Goal: Task Accomplishment & Management: Complete application form

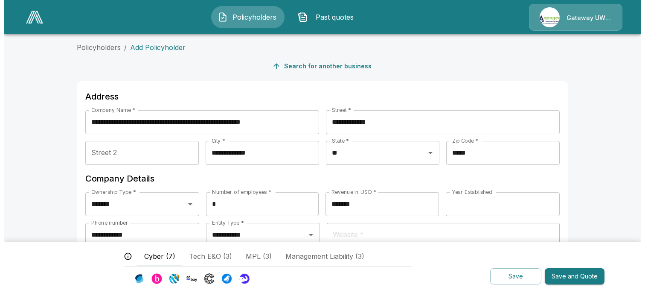
scroll to position [268, 0]
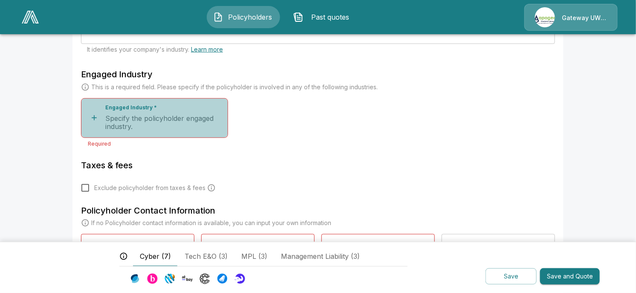
click at [98, 118] on icon "button" at bounding box center [94, 117] width 9 height 9
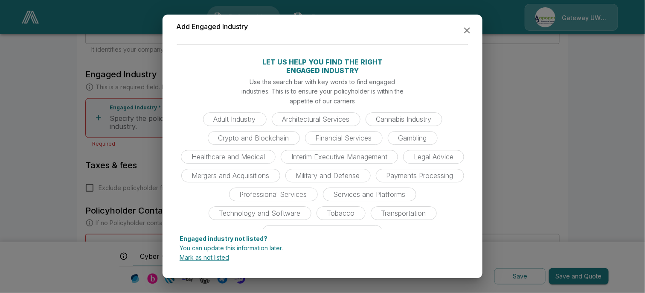
scroll to position [33, 0]
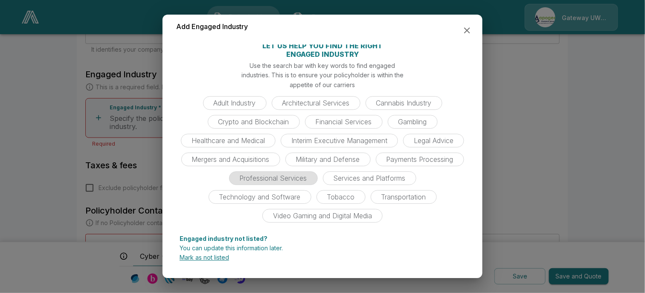
click at [312, 178] on span "Professional Services" at bounding box center [274, 178] width 78 height 9
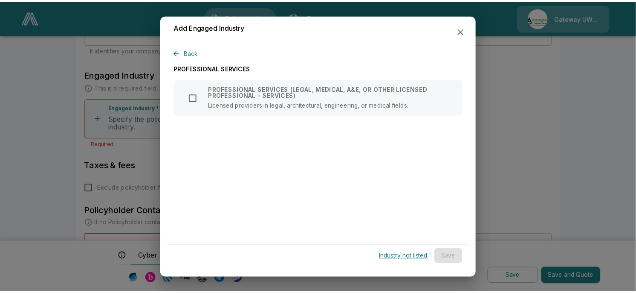
scroll to position [0, 0]
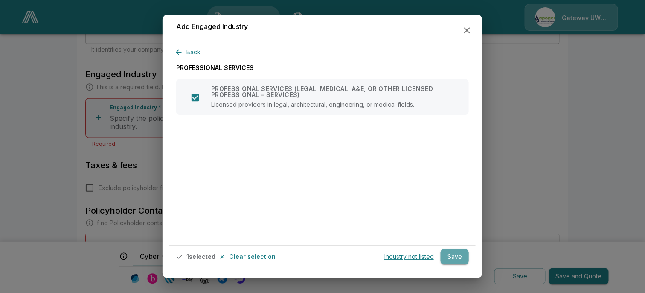
click at [456, 254] on button "Save" at bounding box center [455, 257] width 28 height 16
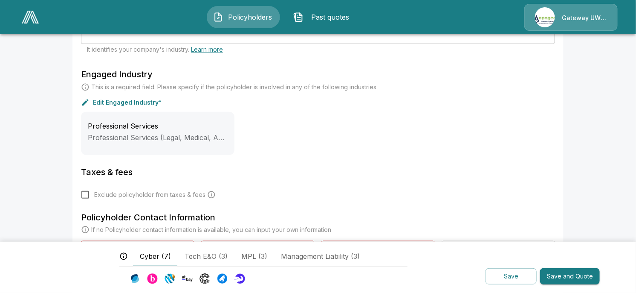
scroll to position [314, 0]
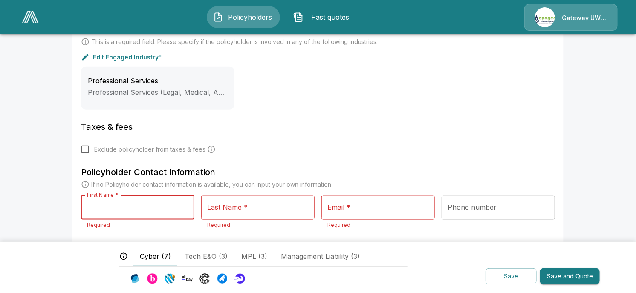
click at [132, 208] on input "First Name *" at bounding box center [137, 207] width 113 height 24
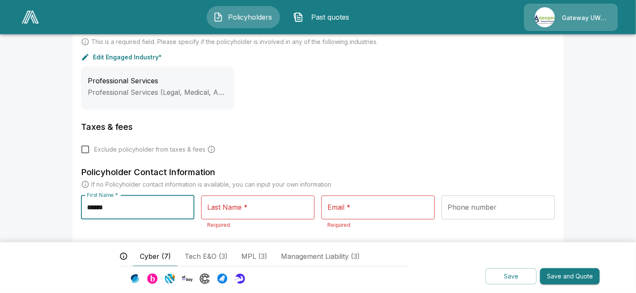
type input "******"
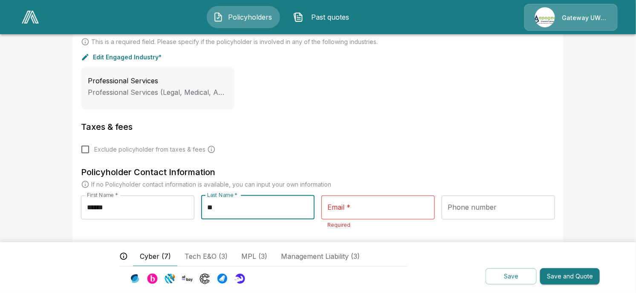
type input "**"
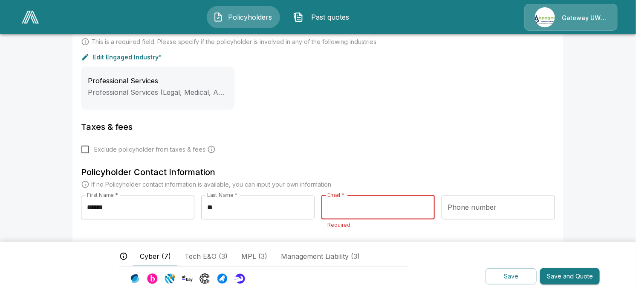
paste input "**********"
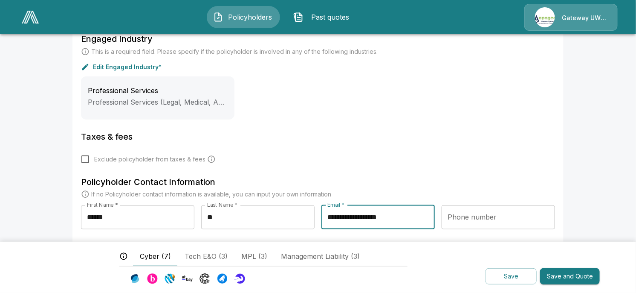
type input "**********"
click at [592, 276] on button "Save and Quote" at bounding box center [570, 276] width 60 height 17
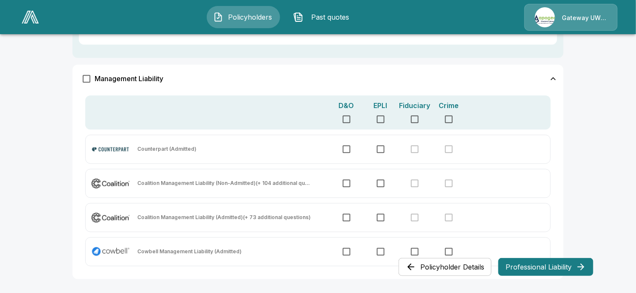
scroll to position [705, 0]
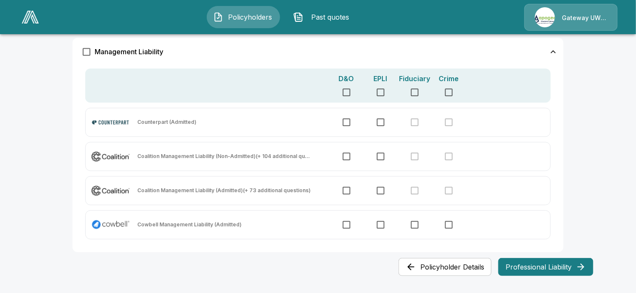
click at [550, 265] on button "Professional Liability" at bounding box center [546, 267] width 95 height 18
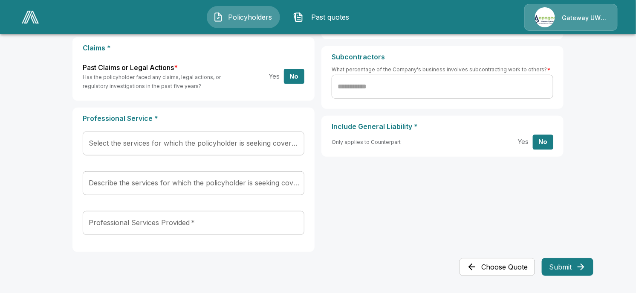
scroll to position [0, 0]
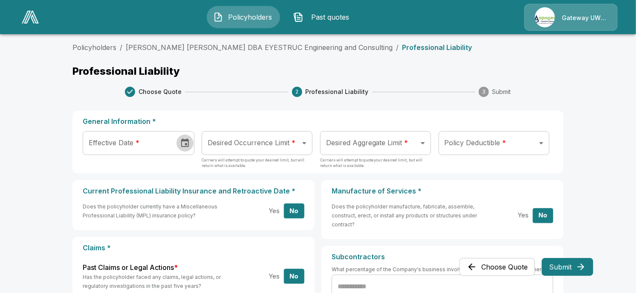
click at [186, 142] on icon "Choose date" at bounding box center [185, 143] width 10 height 10
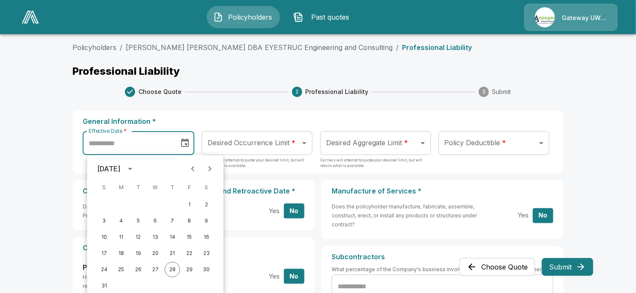
click at [210, 170] on icon "Next month" at bounding box center [210, 168] width 3 height 5
click at [191, 206] on button "5" at bounding box center [189, 204] width 15 height 15
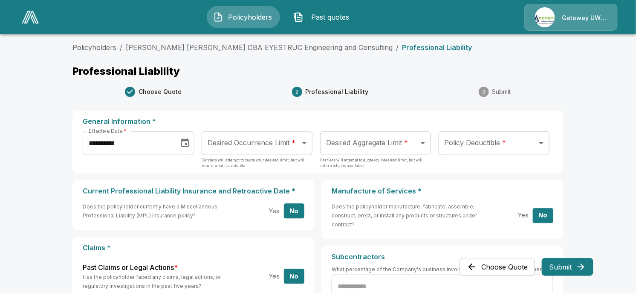
click at [185, 144] on icon "Choose date, selected date is Sep 5, 2025" at bounding box center [185, 143] width 10 height 10
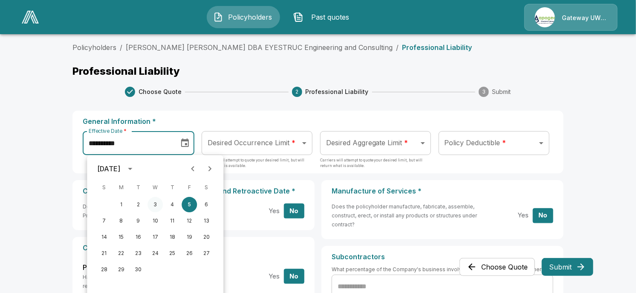
click at [159, 208] on button "3" at bounding box center [155, 204] width 15 height 15
type input "**********"
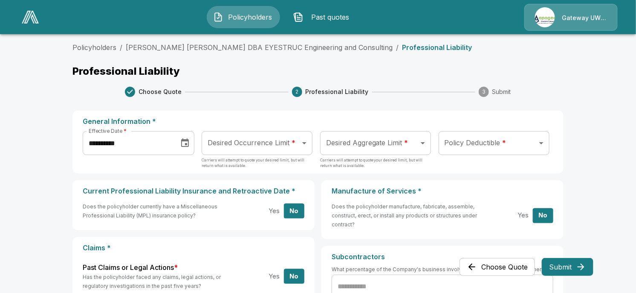
click at [273, 147] on body "**********" at bounding box center [318, 246] width 636 height 492
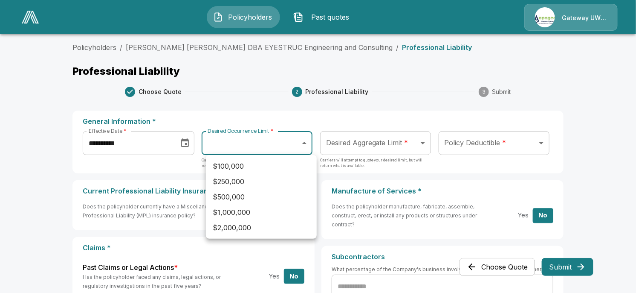
click at [276, 217] on li "$1,000,000" at bounding box center [261, 211] width 111 height 15
type input "*******"
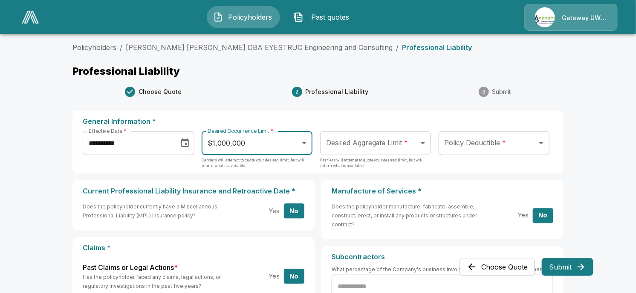
click at [368, 147] on body "**********" at bounding box center [318, 246] width 636 height 492
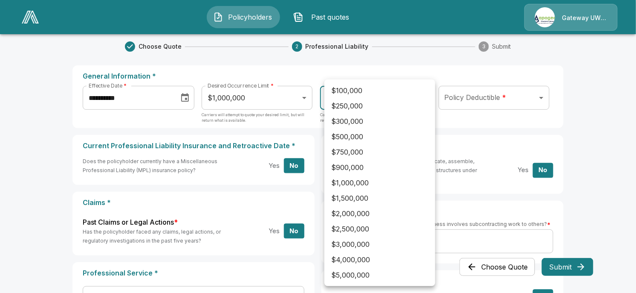
scroll to position [57, 0]
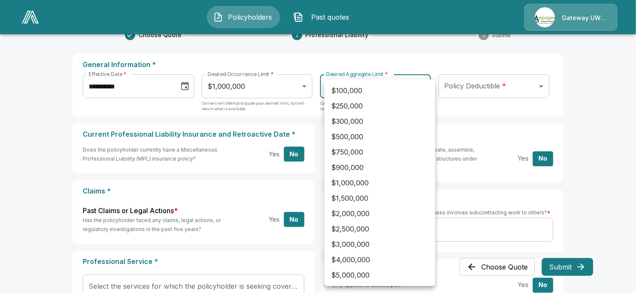
click at [365, 211] on li "$2,000,000" at bounding box center [380, 213] width 111 height 15
type input "*******"
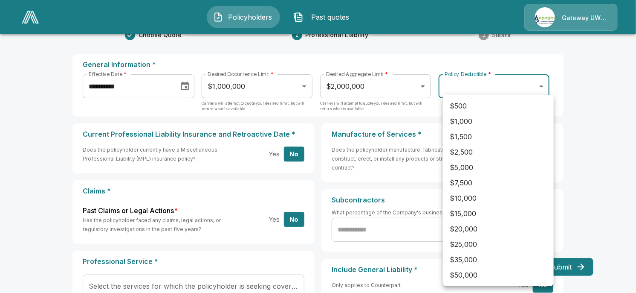
click at [491, 81] on body "**********" at bounding box center [318, 189] width 636 height 492
click at [477, 122] on li "$1,000" at bounding box center [498, 120] width 111 height 15
type input "****"
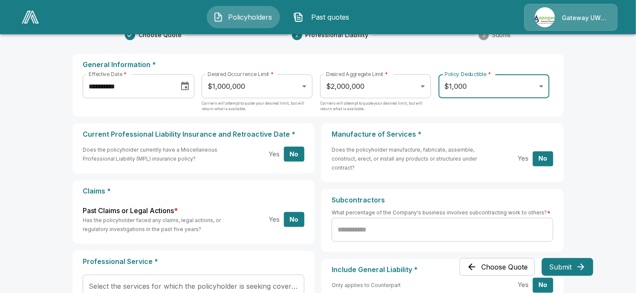
click at [364, 228] on input "text" at bounding box center [443, 230] width 222 height 24
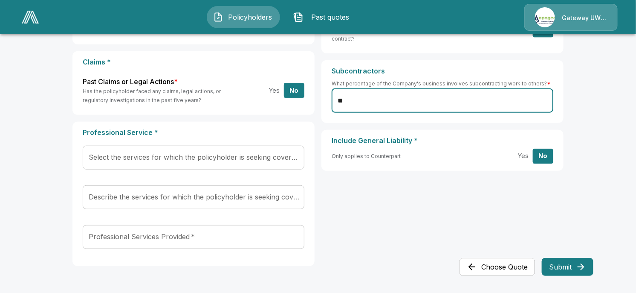
scroll to position [199, 0]
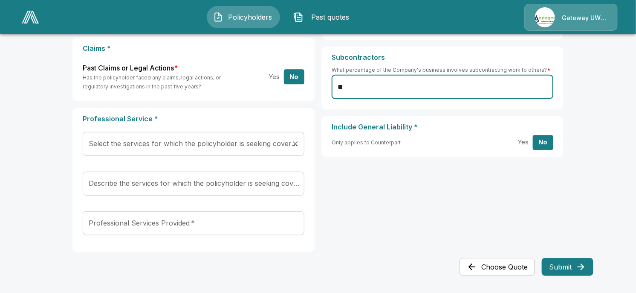
type input "**"
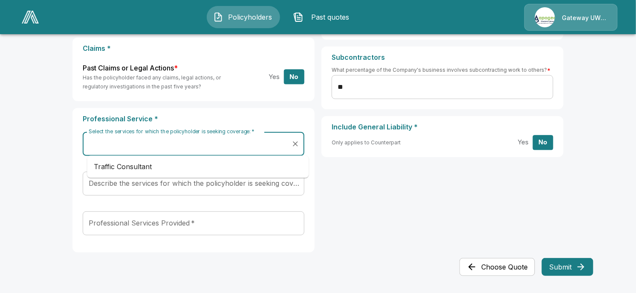
click at [220, 149] on input "Select the services for which the policyholder is seeking coverage:   *" at bounding box center [187, 144] width 201 height 16
click at [233, 107] on div "Current Professional Liability Insurance and Retroactive Date * Does the policy…" at bounding box center [318, 120] width 491 height 278
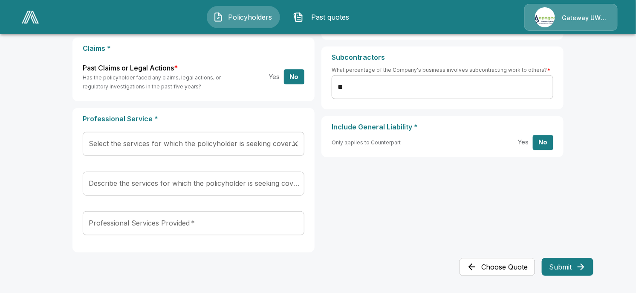
click at [203, 147] on input "Select the services for which the policyholder is seeking coverage:   *" at bounding box center [187, 144] width 201 height 16
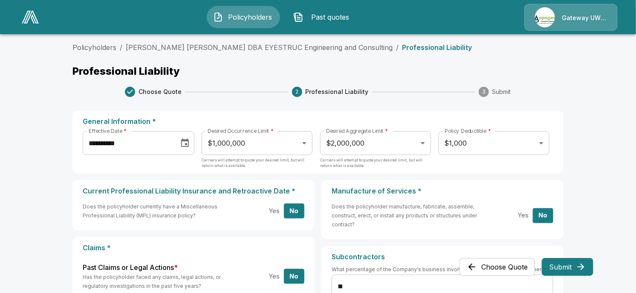
scroll to position [210, 0]
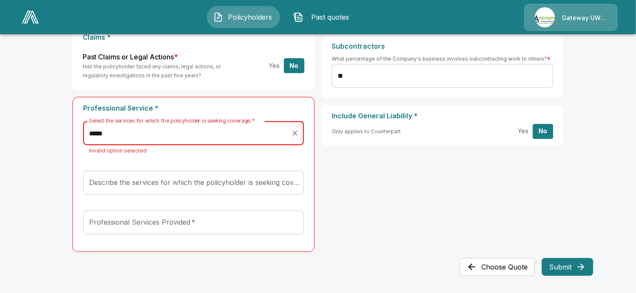
drag, startPoint x: 222, startPoint y: 137, endPoint x: 88, endPoint y: 136, distance: 133.5
click at [88, 136] on div "***** Select the services for which the policyholder is seeking coverage:   *" at bounding box center [193, 133] width 221 height 24
type input "*****"
drag, startPoint x: 190, startPoint y: 181, endPoint x: 183, endPoint y: 178, distance: 7.5
click at [183, 178] on input "Describe the services for which the policyholder is seeking coverage:   *" at bounding box center [187, 182] width 200 height 16
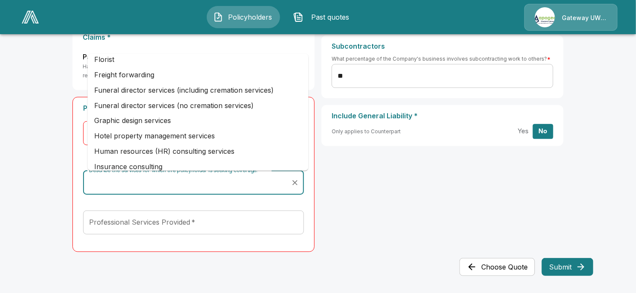
scroll to position [683, 0]
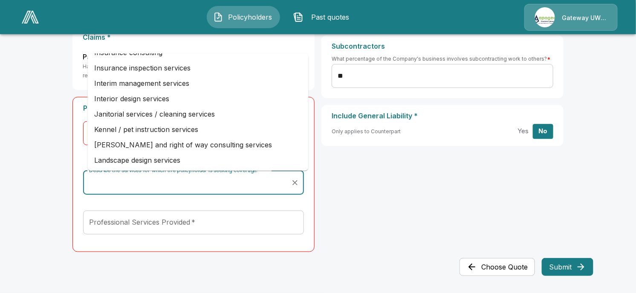
click at [353, 236] on div "Current Professional Liability Insurance and Retroactive Date * Does the policy…" at bounding box center [318, 114] width 491 height 289
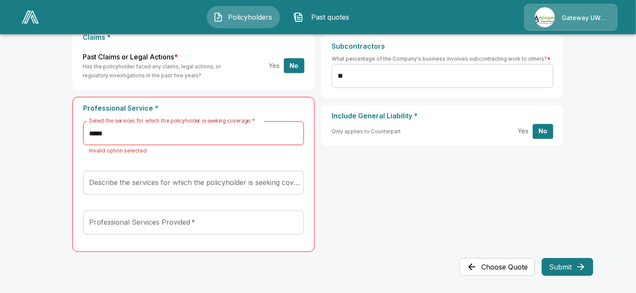
click at [500, 268] on button "Choose Quote" at bounding box center [498, 267] width 76 height 18
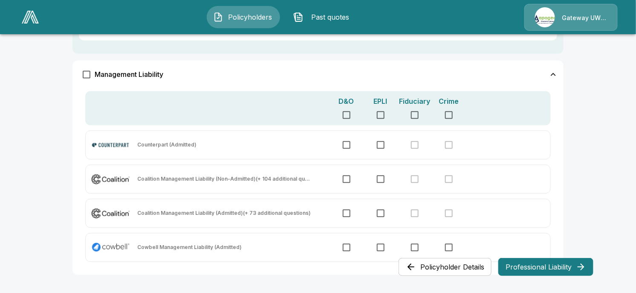
click at [461, 267] on button "Policyholder Details" at bounding box center [445, 267] width 93 height 18
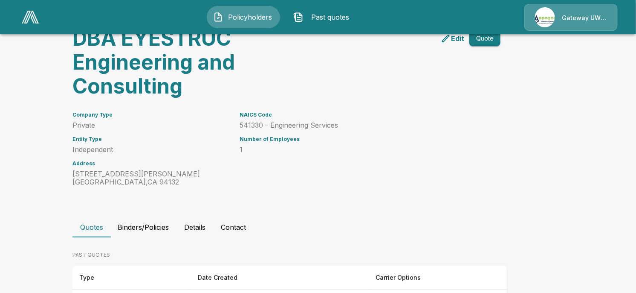
scroll to position [105, 0]
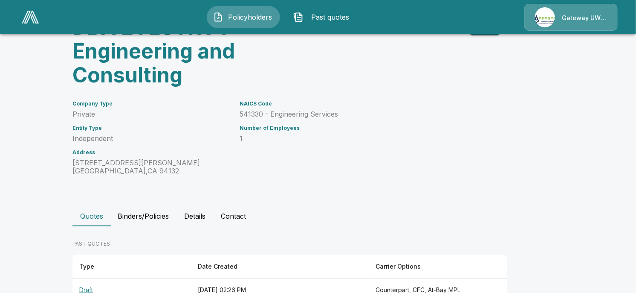
click at [88, 279] on th "Draft" at bounding box center [132, 290] width 119 height 23
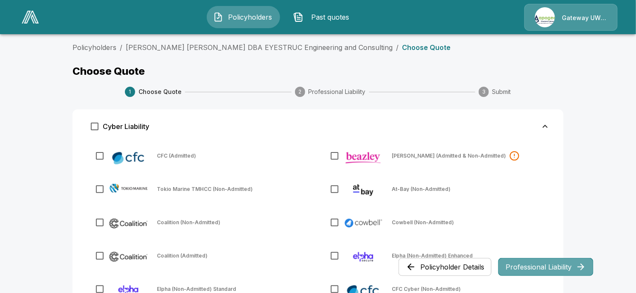
click at [572, 269] on button "Professional Liability" at bounding box center [546, 267] width 95 height 18
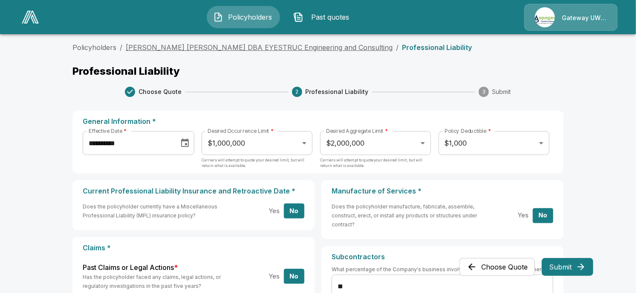
click at [235, 47] on link "[PERSON_NAME] [PERSON_NAME] DBA EYESTRUC Engineering and Consulting" at bounding box center [259, 47] width 267 height 9
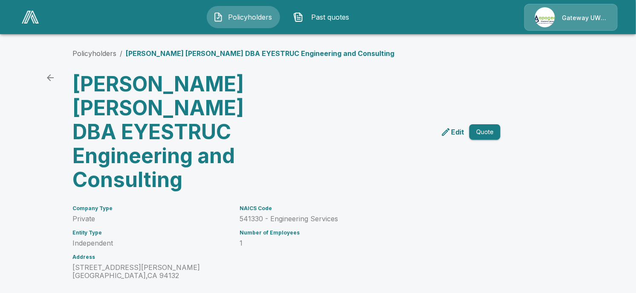
click at [465, 127] on p "Edit" at bounding box center [457, 132] width 13 height 10
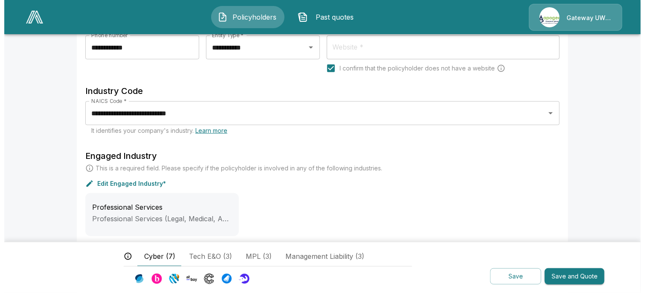
scroll to position [227, 0]
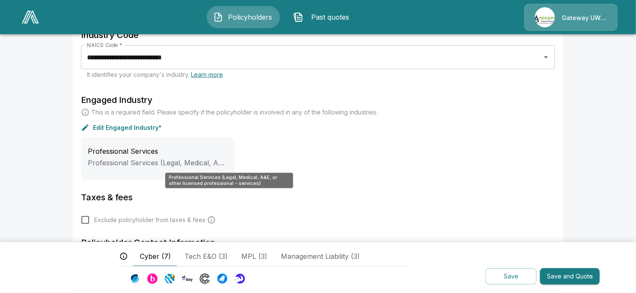
click at [214, 166] on span "Professional Services (Legal, Medical, A&E, or other licensed professional - se…" at bounding box center [226, 162] width 277 height 9
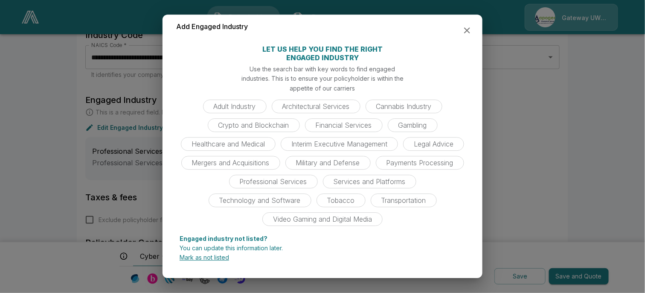
scroll to position [33, 0]
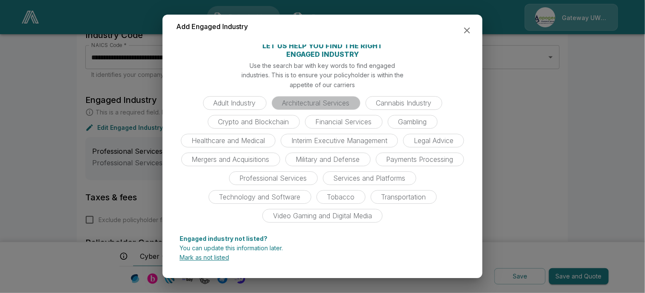
click at [291, 102] on span "Architectural Services" at bounding box center [316, 103] width 78 height 9
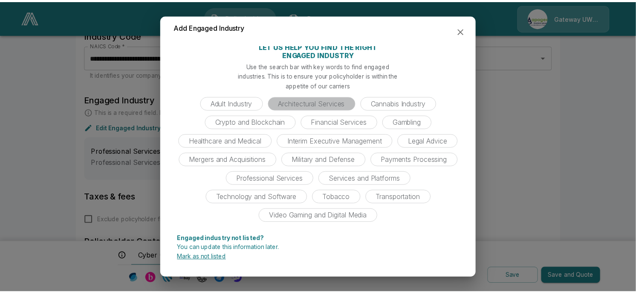
scroll to position [0, 0]
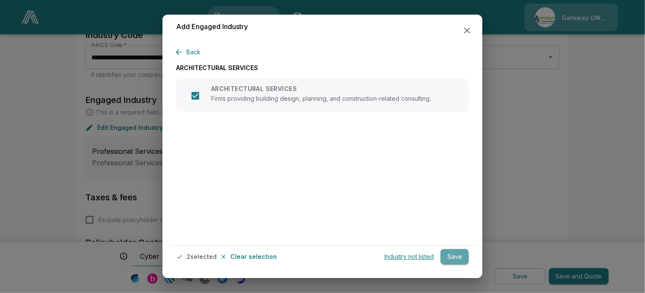
click at [460, 262] on button "Save" at bounding box center [455, 257] width 28 height 16
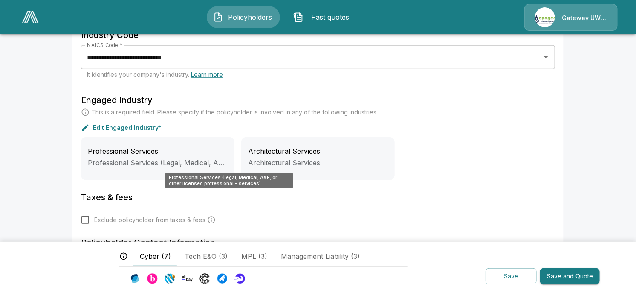
click at [215, 161] on span "Professional Services (Legal, Medical, A&E, or other licensed professional - se…" at bounding box center [226, 162] width 277 height 9
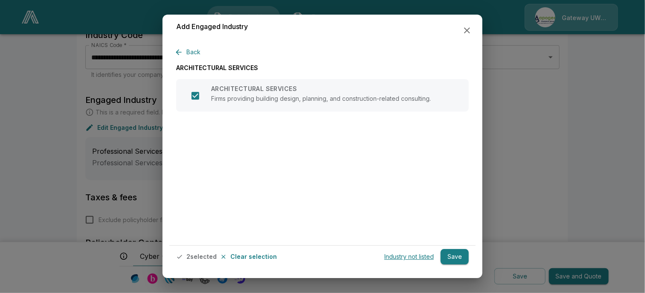
click at [453, 256] on button "Save" at bounding box center [455, 257] width 28 height 16
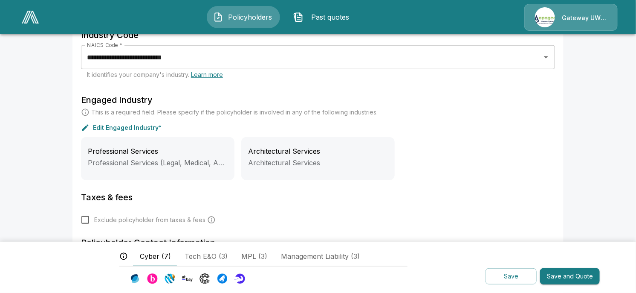
click at [322, 167] on div "Architectural Services Architectural Services" at bounding box center [318, 158] width 154 height 43
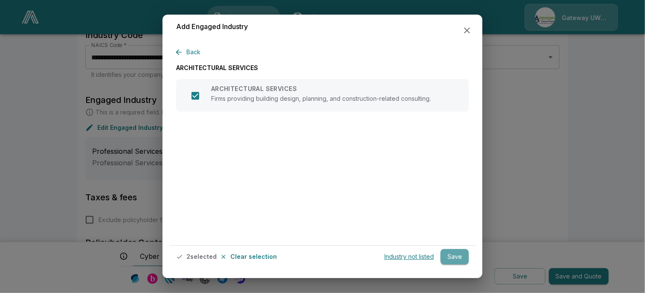
click at [461, 258] on button "Save" at bounding box center [455, 257] width 28 height 16
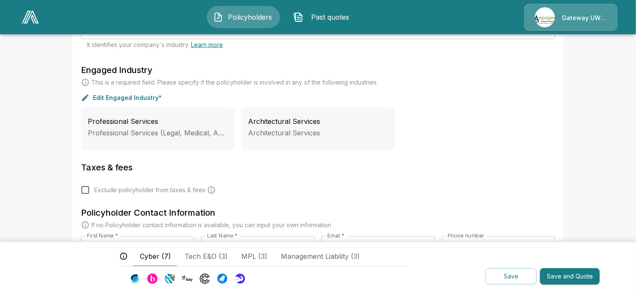
scroll to position [288, 0]
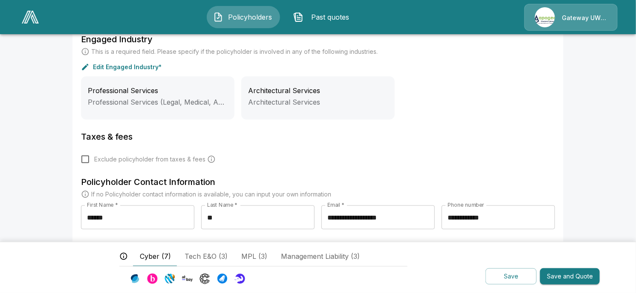
click at [580, 275] on button "Save and Quote" at bounding box center [570, 276] width 60 height 17
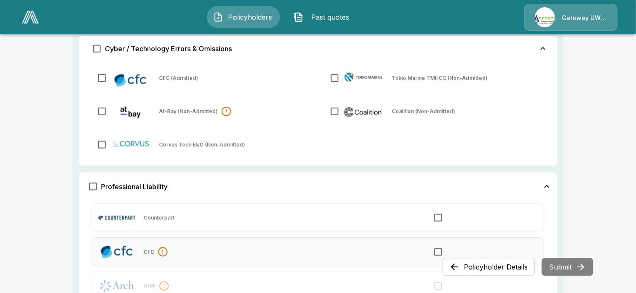
scroll to position [455, 0]
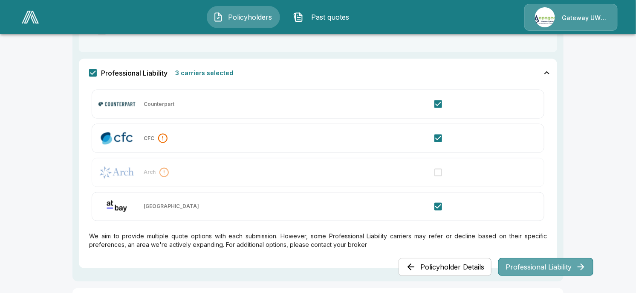
click at [556, 267] on button "Professional Liability" at bounding box center [546, 267] width 95 height 18
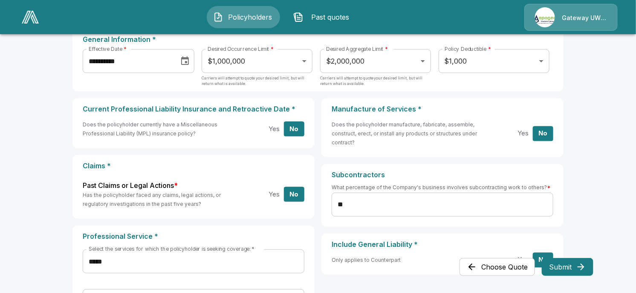
scroll to position [113, 0]
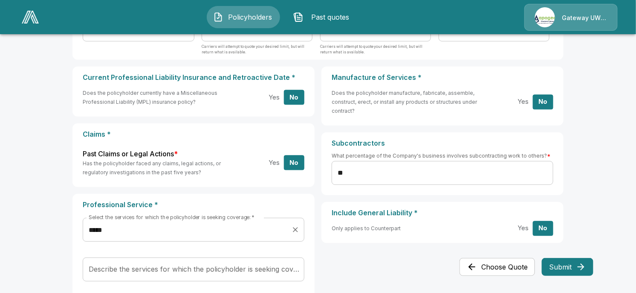
click at [269, 230] on input "*****" at bounding box center [187, 229] width 201 height 16
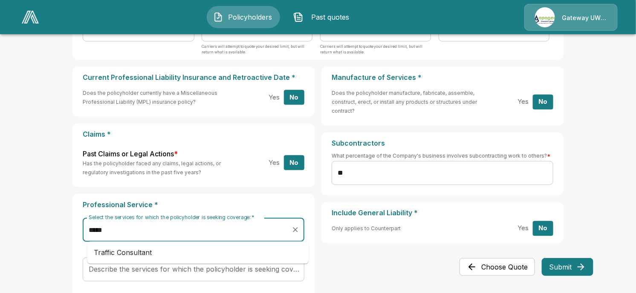
drag, startPoint x: 259, startPoint y: 231, endPoint x: 17, endPoint y: 230, distance: 241.9
click at [17, 230] on main "**********" at bounding box center [318, 133] width 636 height 492
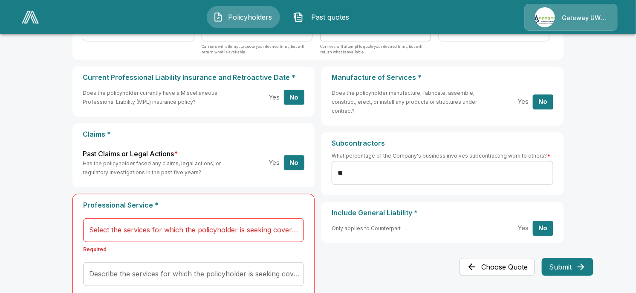
click at [355, 262] on div "Current Professional Liability Insurance and Retroactive Date * Does the policy…" at bounding box center [318, 208] width 491 height 283
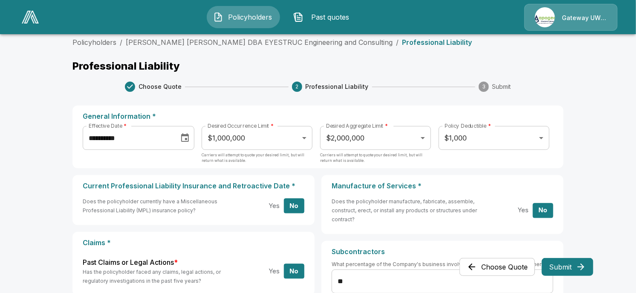
scroll to position [0, 0]
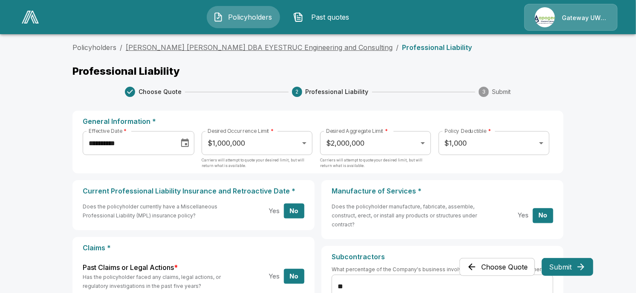
click at [191, 46] on link "[PERSON_NAME] [PERSON_NAME] DBA EYESTRUC Engineering and Consulting" at bounding box center [259, 47] width 267 height 9
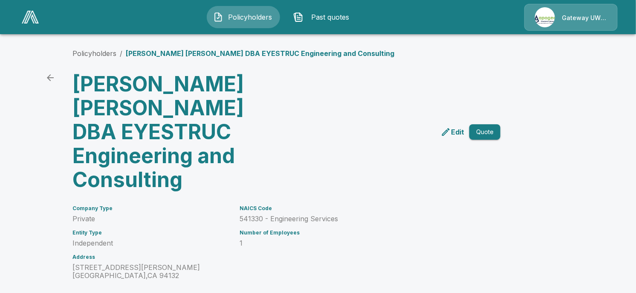
click at [464, 127] on p "Edit" at bounding box center [457, 132] width 13 height 10
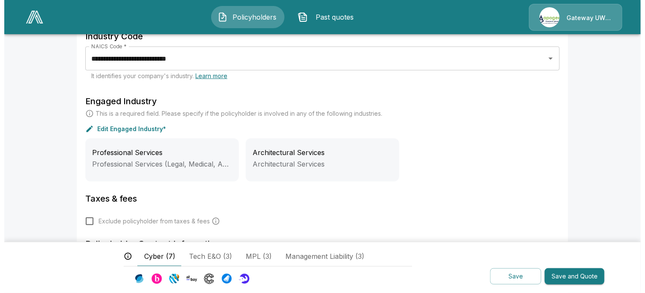
scroll to position [227, 0]
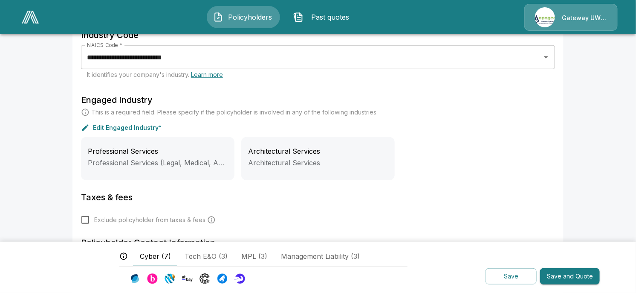
click at [119, 125] on p "Edit Engaged Industry*" at bounding box center [127, 128] width 69 height 6
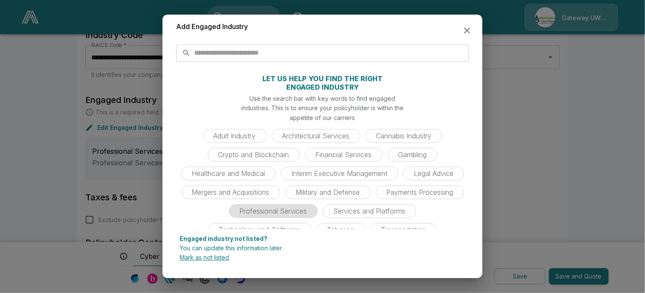
click at [312, 212] on span "Professional Services" at bounding box center [274, 210] width 78 height 9
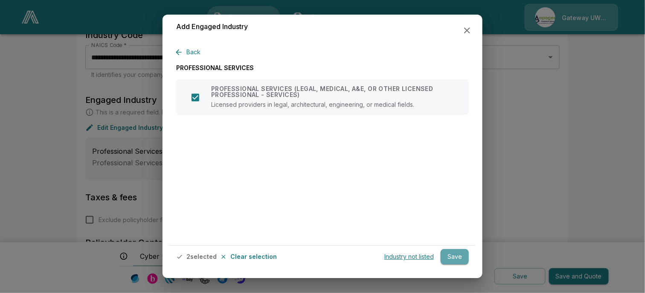
click at [458, 256] on button "Save" at bounding box center [455, 257] width 28 height 16
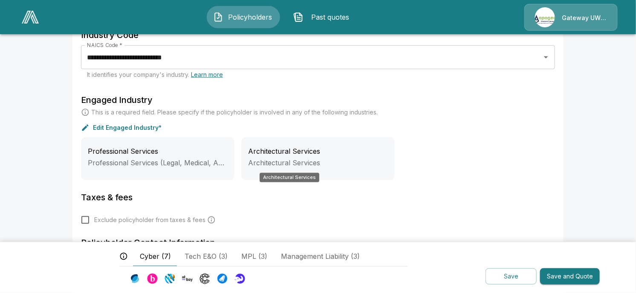
click at [298, 158] on span "Architectural Services" at bounding box center [284, 162] width 72 height 9
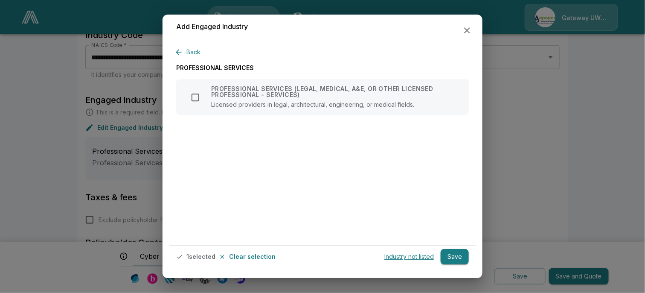
click at [189, 49] on button "Back" at bounding box center [190, 52] width 28 height 16
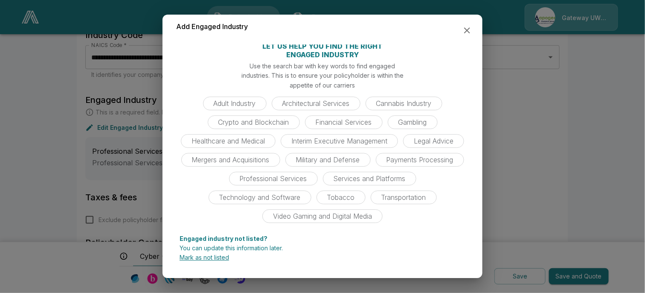
scroll to position [33, 0]
click at [382, 176] on span "Services and Platforms" at bounding box center [369, 178] width 82 height 9
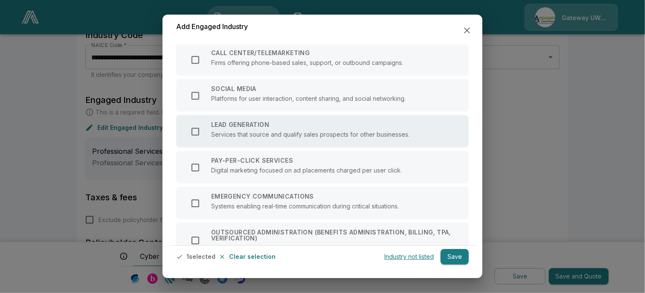
scroll to position [203, 0]
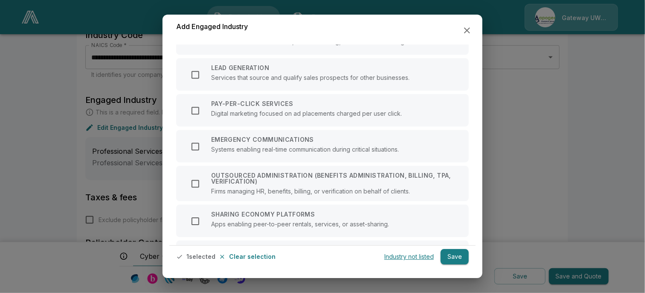
click at [223, 259] on icon at bounding box center [222, 256] width 7 height 7
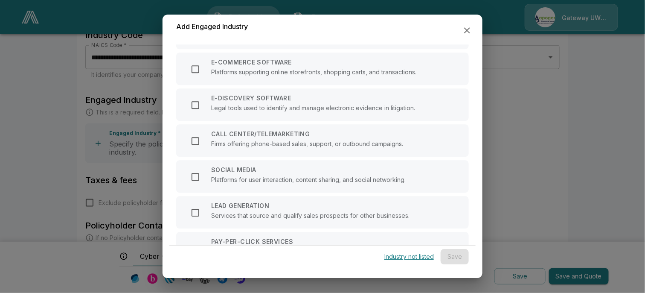
scroll to position [0, 0]
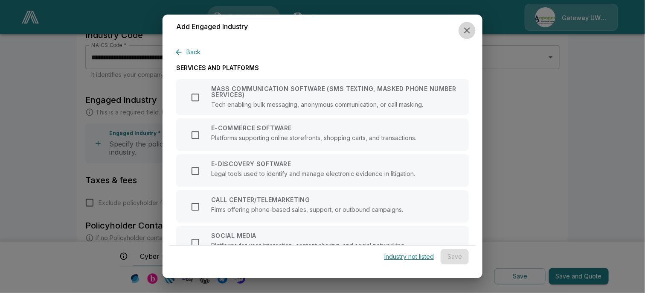
click at [465, 32] on icon "button" at bounding box center [467, 30] width 10 height 10
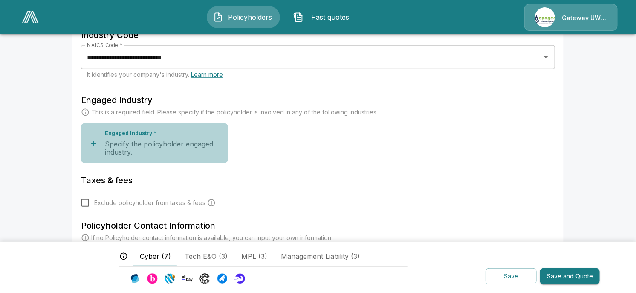
click at [97, 144] on icon "button" at bounding box center [94, 143] width 9 height 9
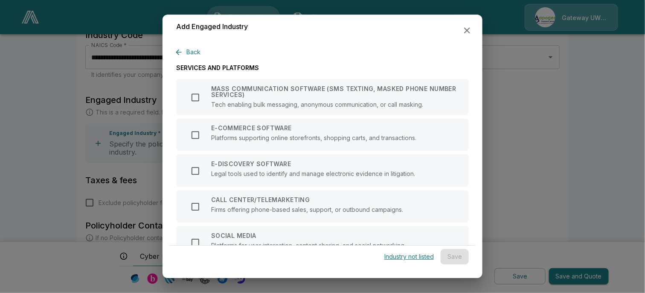
click at [465, 29] on icon "button" at bounding box center [467, 30] width 10 height 10
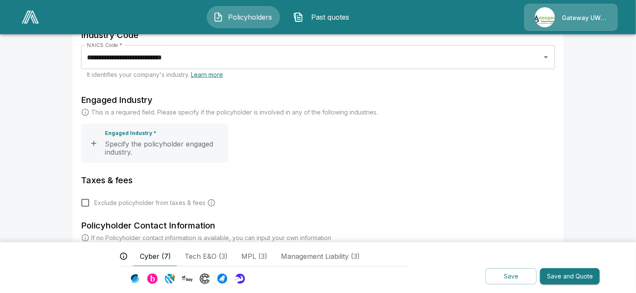
click at [96, 145] on icon "button" at bounding box center [94, 143] width 9 height 9
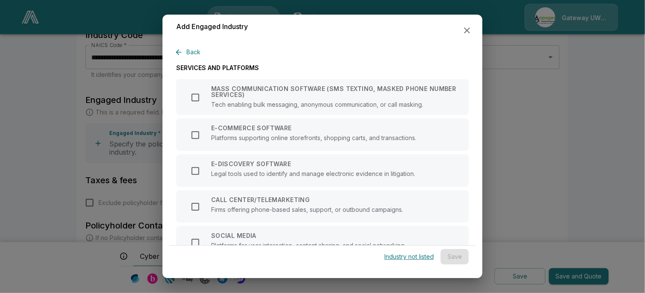
click at [187, 49] on button "Back" at bounding box center [190, 52] width 28 height 16
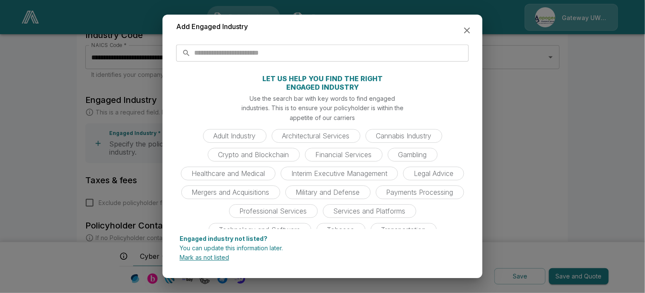
click at [200, 50] on input "text" at bounding box center [331, 52] width 275 height 17
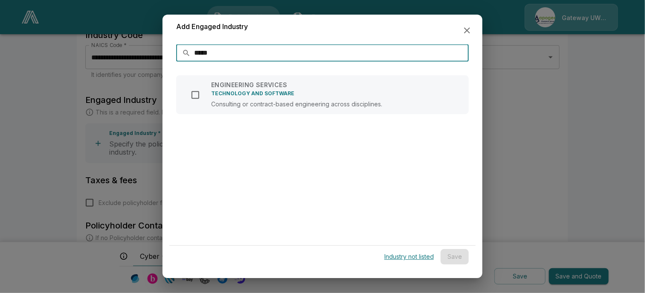
type input "*****"
click at [468, 33] on icon "button" at bounding box center [467, 30] width 10 height 10
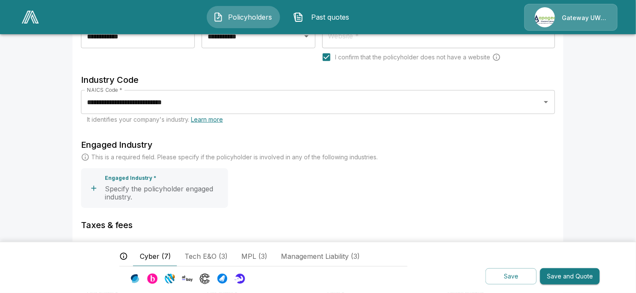
scroll to position [170, 0]
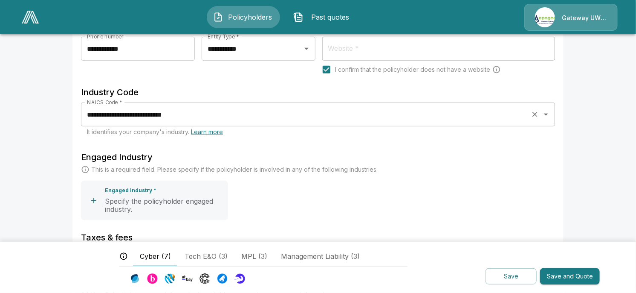
click at [327, 117] on input "**********" at bounding box center [306, 114] width 443 height 16
click at [58, 133] on main "**********" at bounding box center [318, 112] width 636 height 564
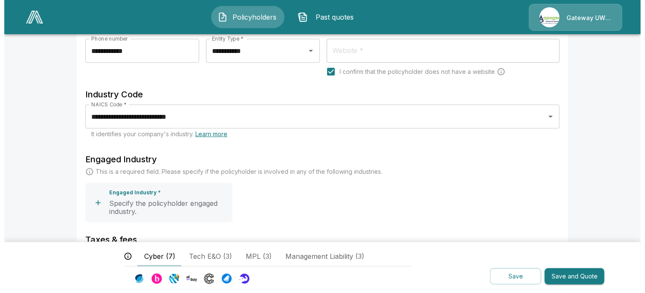
scroll to position [227, 0]
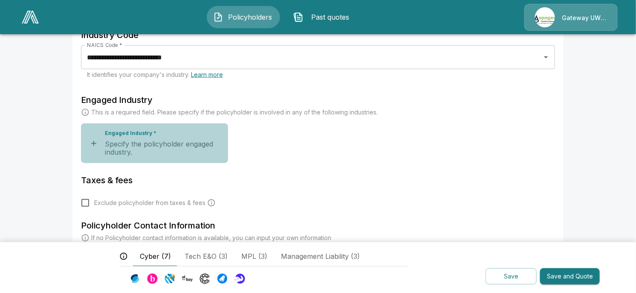
click at [95, 139] on icon "button" at bounding box center [94, 143] width 9 height 9
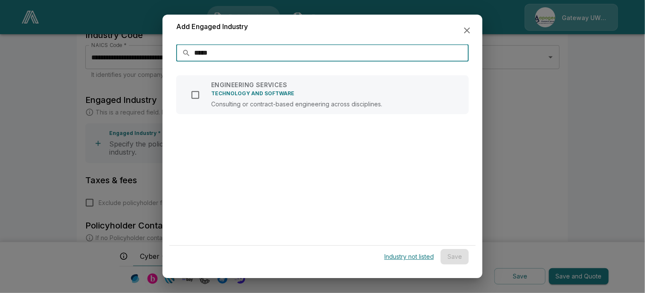
drag, startPoint x: 456, startPoint y: 54, endPoint x: 64, endPoint y: 62, distance: 392.6
click at [64, 62] on div "Add Engaged Industry ​ ***** ​ ENGINEERING SERVICES TECHNOLOGY AND SOFTWARE Con…" at bounding box center [322, 146] width 645 height 293
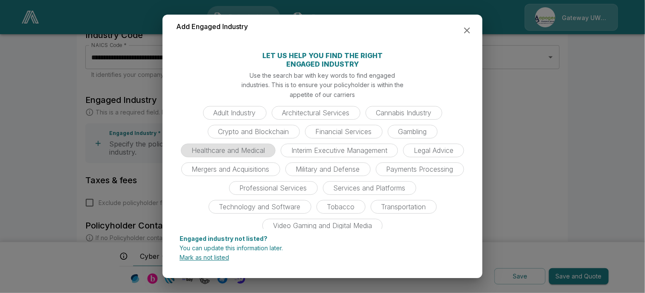
scroll to position [33, 0]
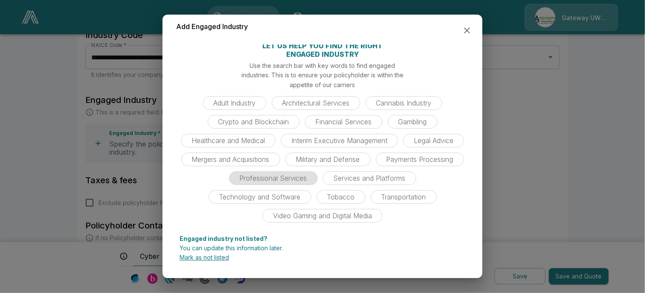
click at [312, 177] on span "Professional Services" at bounding box center [274, 178] width 78 height 9
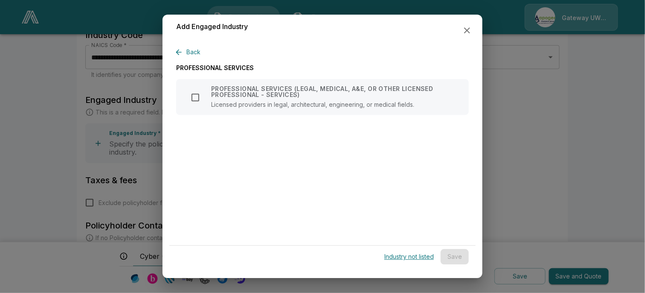
scroll to position [0, 0]
click at [193, 56] on button "Back" at bounding box center [190, 52] width 28 height 16
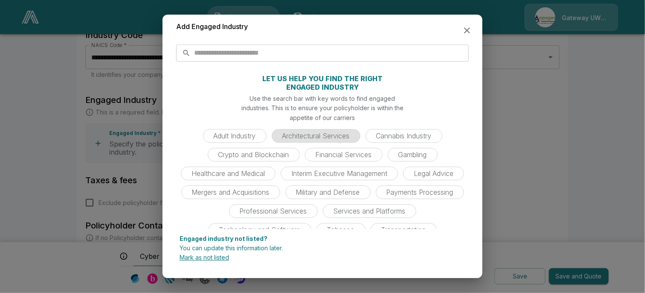
click at [301, 137] on span "Architectural Services" at bounding box center [316, 135] width 78 height 9
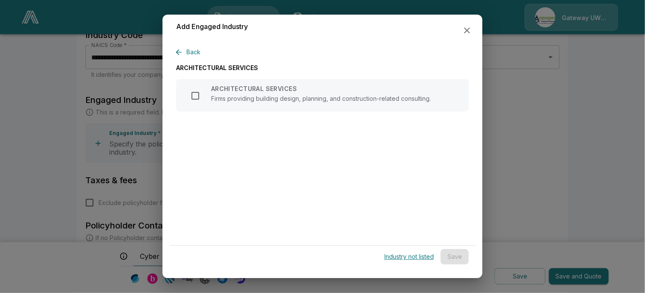
click at [179, 52] on icon "button" at bounding box center [178, 52] width 9 height 9
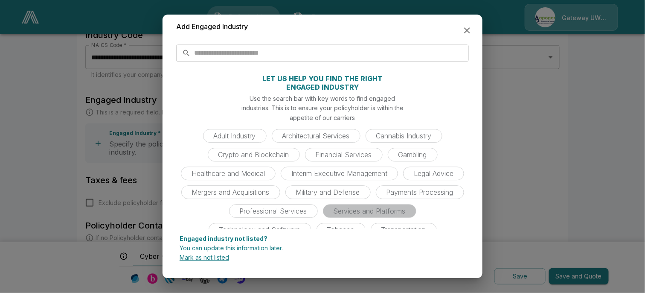
click at [388, 209] on span "Services and Platforms" at bounding box center [369, 210] width 82 height 9
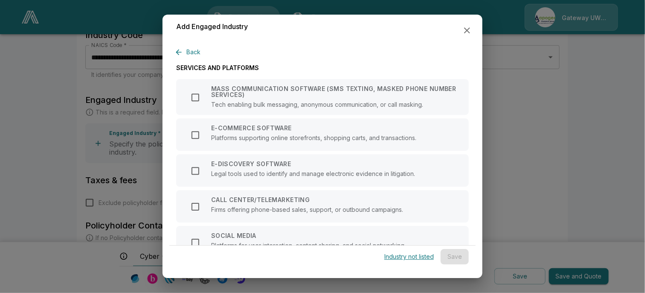
click at [190, 53] on button "Back" at bounding box center [190, 52] width 28 height 16
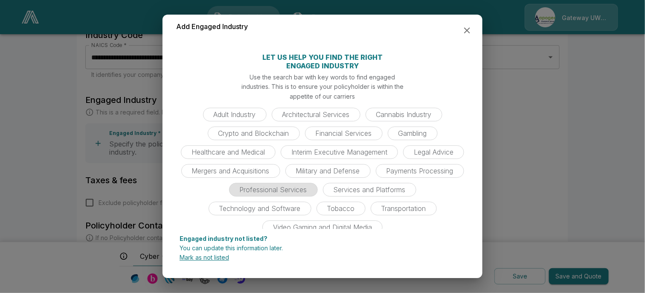
scroll to position [33, 0]
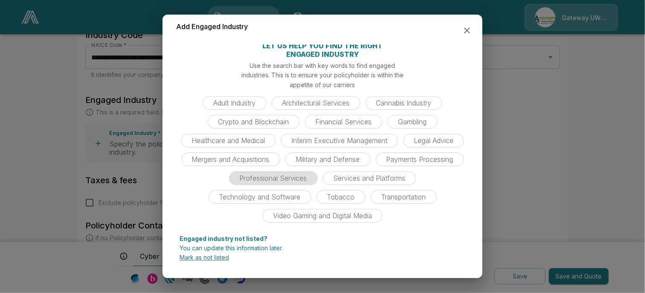
click at [295, 181] on span "Professional Services" at bounding box center [274, 178] width 78 height 9
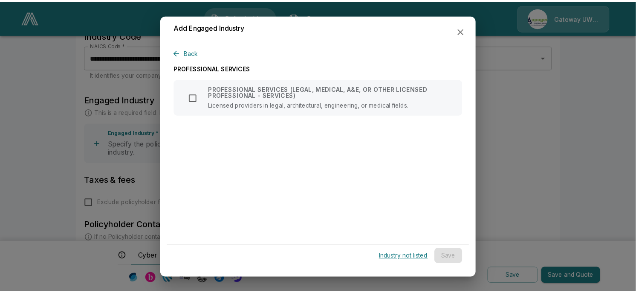
scroll to position [0, 0]
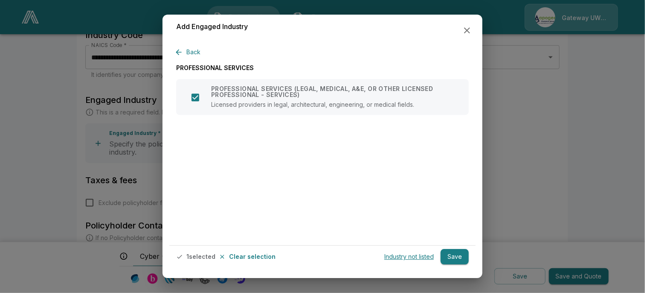
click at [459, 257] on button "Save" at bounding box center [455, 257] width 28 height 16
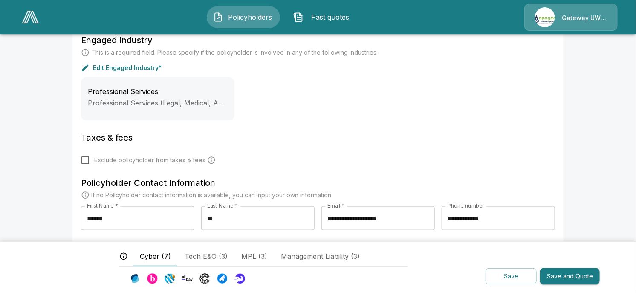
scroll to position [288, 0]
click at [578, 274] on button "Save and Quote" at bounding box center [570, 276] width 60 height 17
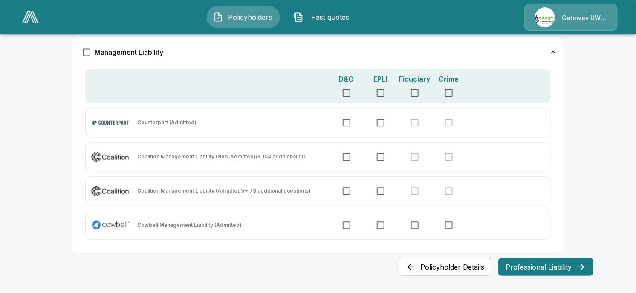
scroll to position [705, 0]
click at [562, 265] on button "Professional Liability" at bounding box center [546, 267] width 95 height 18
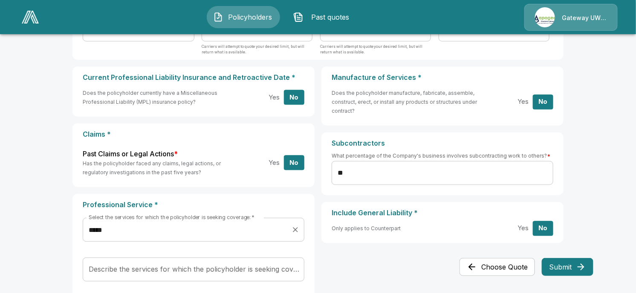
scroll to position [170, 0]
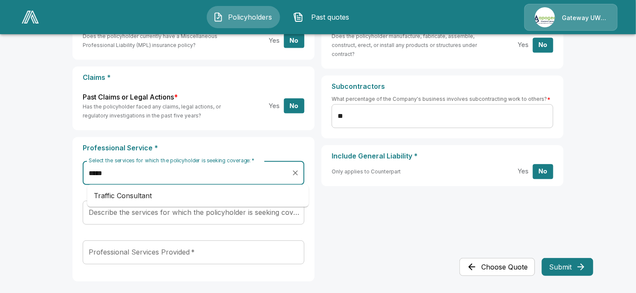
drag, startPoint x: 232, startPoint y: 177, endPoint x: 18, endPoint y: 177, distance: 213.3
click at [18, 177] on main "**********" at bounding box center [318, 76] width 636 height 492
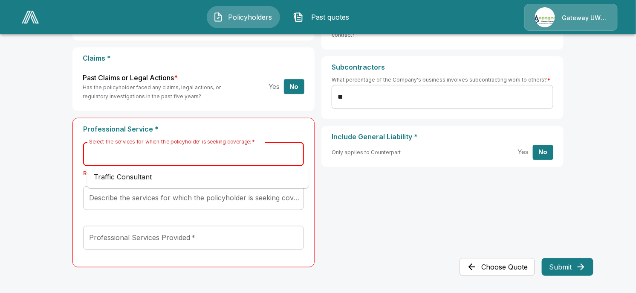
scroll to position [205, 0]
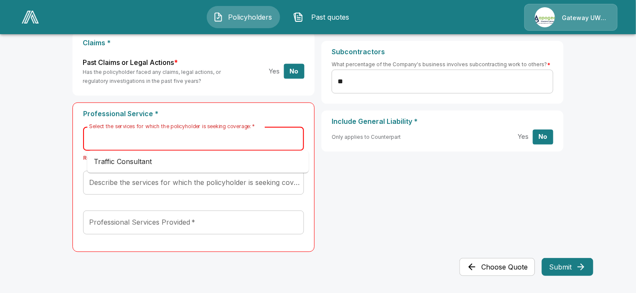
click at [329, 244] on div "Current Professional Liability Insurance and Retroactive Date * Does the policy…" at bounding box center [318, 116] width 491 height 283
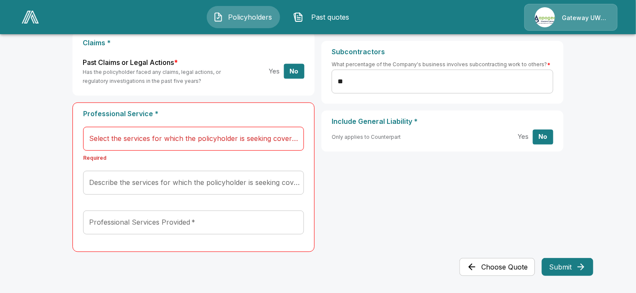
click at [586, 17] on div "Gateway UW dba Apogee" at bounding box center [571, 17] width 93 height 27
click at [602, 19] on div "Gateway UW dba Apogee" at bounding box center [571, 17] width 93 height 27
click at [296, 210] on div "Professional Services Provided   *" at bounding box center [193, 222] width 221 height 24
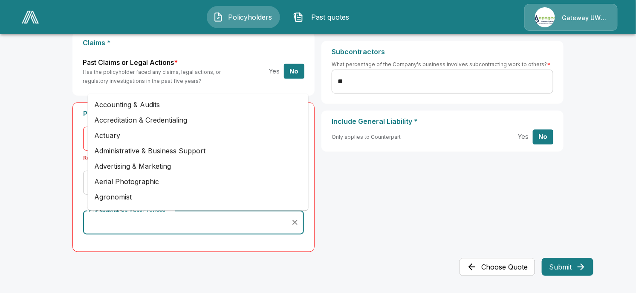
click at [346, 209] on div "Current Professional Liability Insurance and Retroactive Date * Does the policy…" at bounding box center [318, 116] width 491 height 283
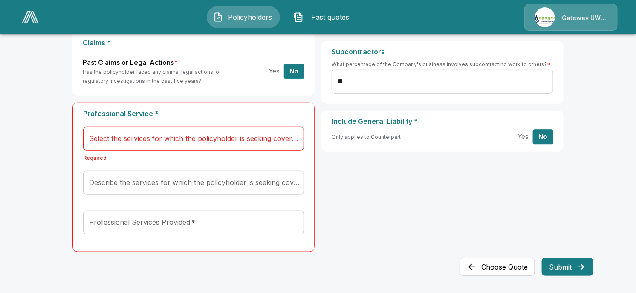
click at [357, 185] on div "Current Professional Liability Insurance and Retroactive Date * Does the policy…" at bounding box center [318, 116] width 491 height 283
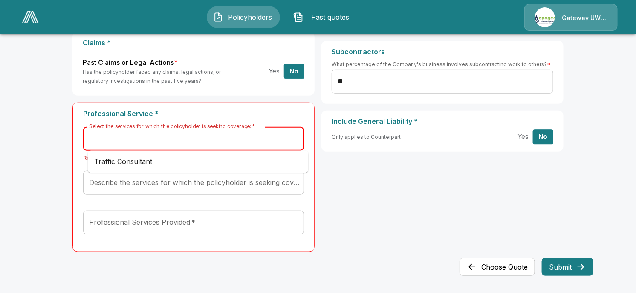
click at [226, 142] on input "Select the services for which the policyholder is seeking coverage:   *" at bounding box center [193, 139] width 213 height 16
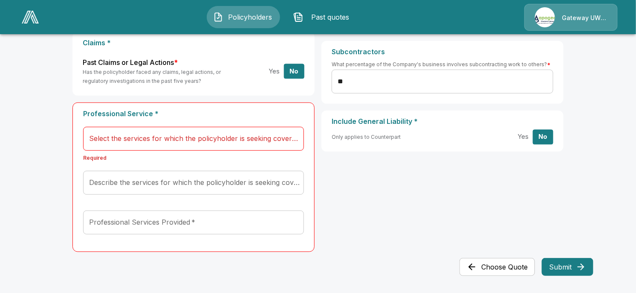
click at [322, 219] on div "Current Professional Liability Insurance and Retroactive Date * Does the policy…" at bounding box center [318, 116] width 491 height 283
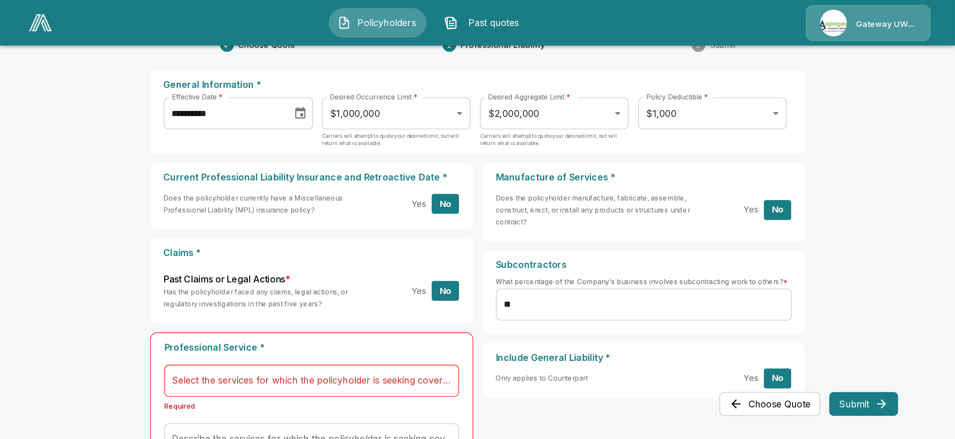
scroll to position [58, 0]
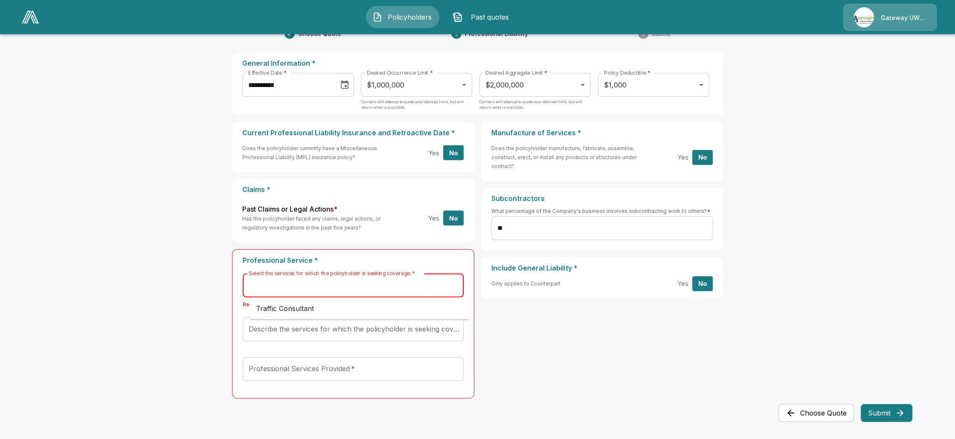
click at [293, 291] on input "Select the services for which the policyholder is seeking coverage:   *" at bounding box center [353, 285] width 213 height 16
click at [548, 292] on div "Current Professional Liability Insurance and Retroactive Date * Does the policy…" at bounding box center [477, 263] width 491 height 283
click at [338, 282] on input "Select the services for which the policyholder is seeking coverage:   *" at bounding box center [353, 285] width 213 height 16
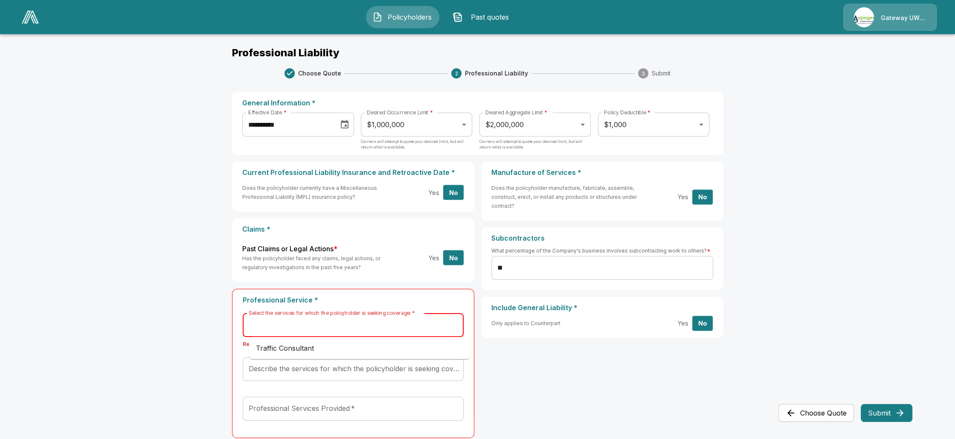
scroll to position [0, 0]
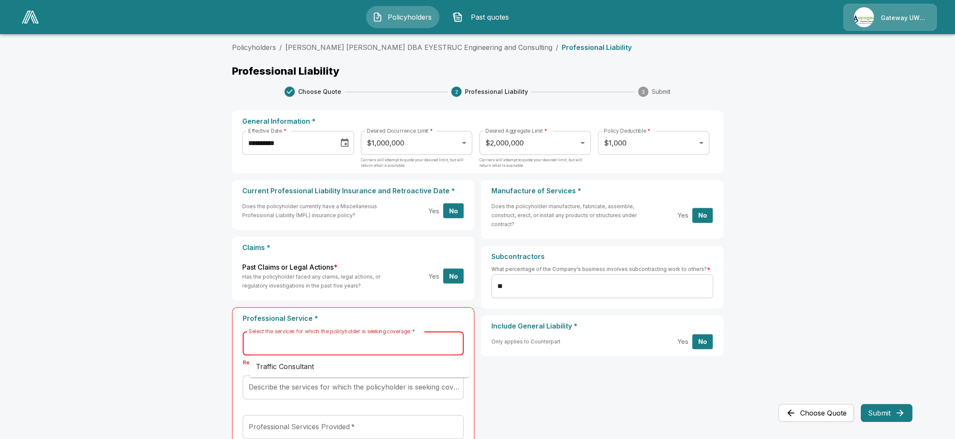
click at [636, 287] on main "**********" at bounding box center [477, 248] width 955 height 497
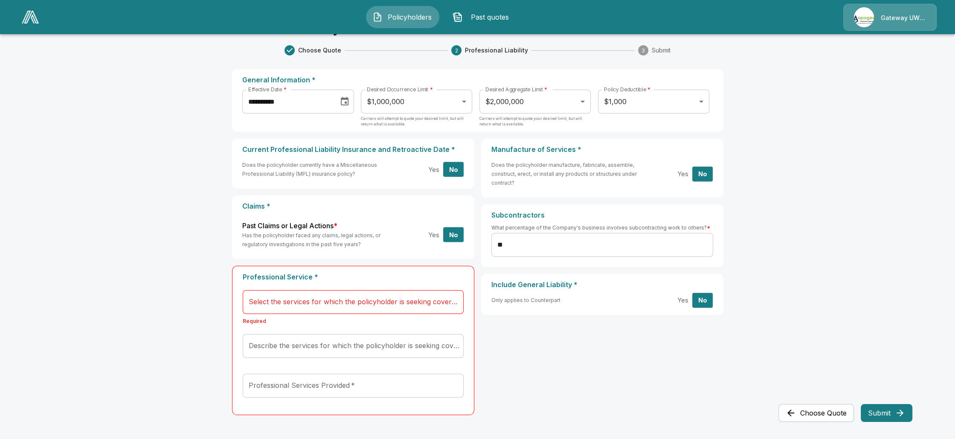
scroll to position [58, 0]
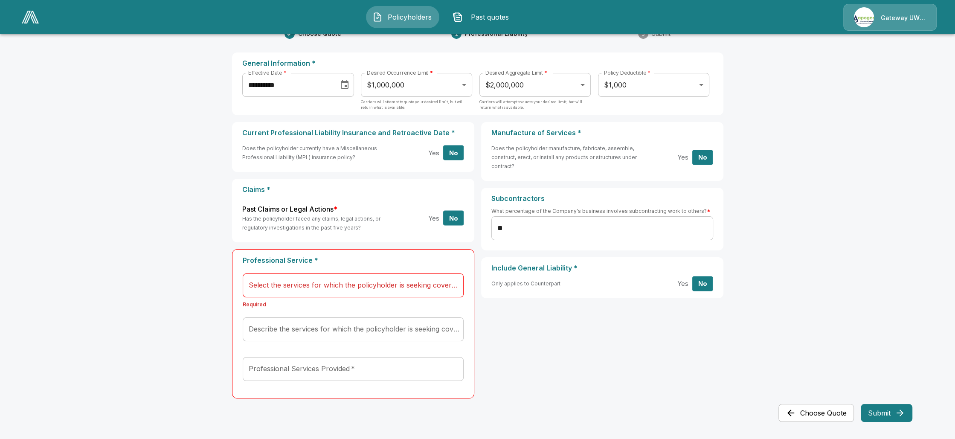
click at [636, 292] on button "Choose Quote" at bounding box center [817, 413] width 76 height 18
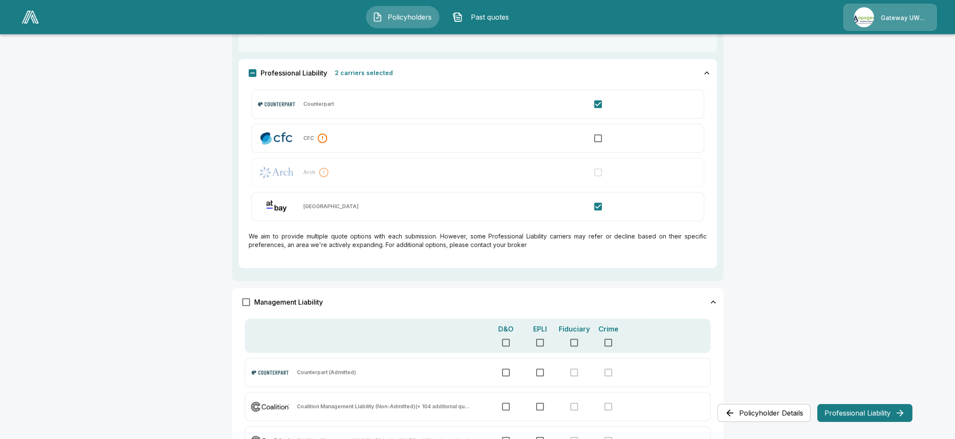
scroll to position [561, 0]
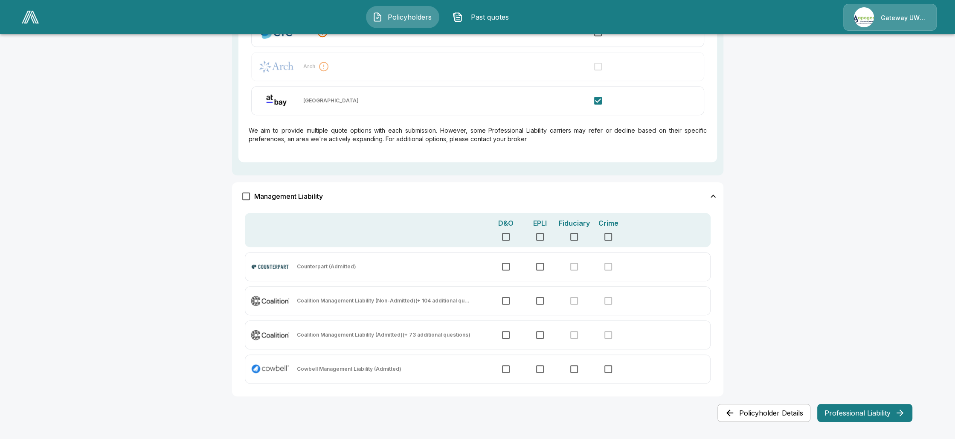
click at [636, 292] on button "Professional Liability" at bounding box center [864, 413] width 95 height 18
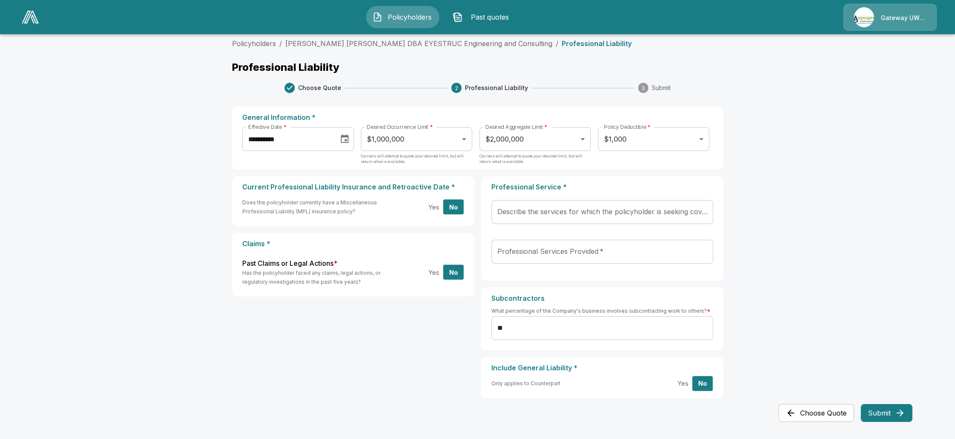
scroll to position [0, 0]
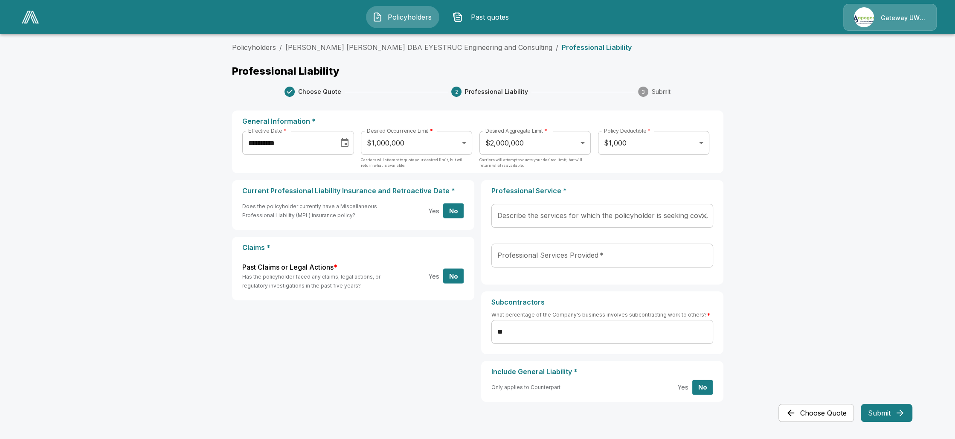
click at [580, 212] on input "Describe the services for which the policyholder is seeking coverage:   *" at bounding box center [595, 216] width 201 height 16
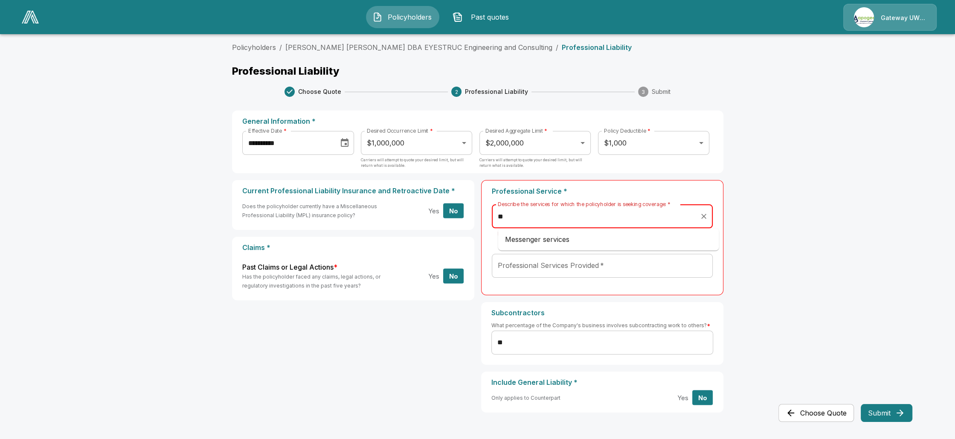
type input "*"
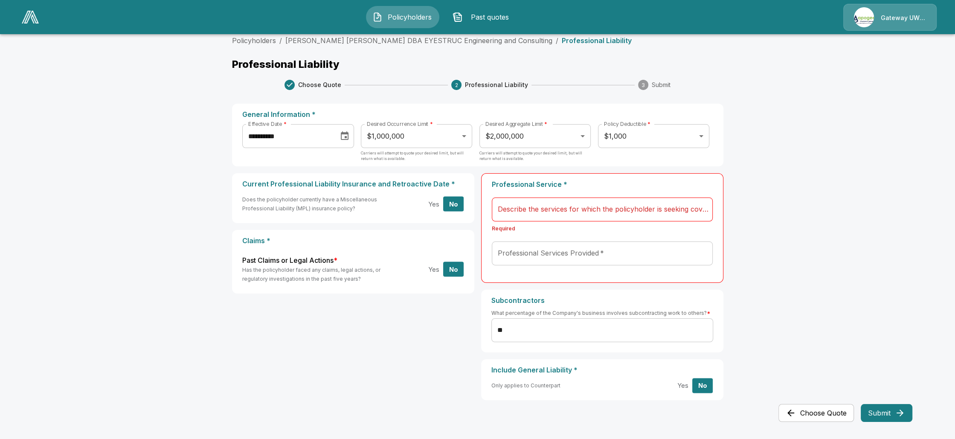
scroll to position [9, 0]
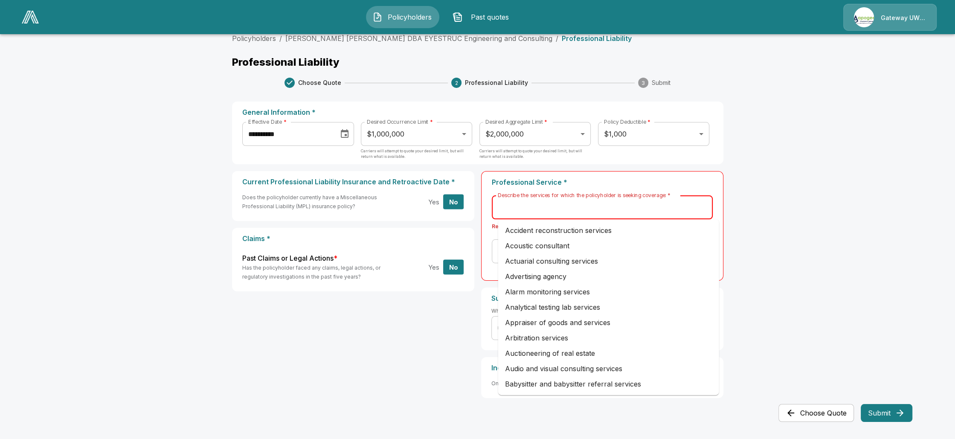
click at [636, 203] on input "Describe the services for which the policyholder is seeking coverage:   *" at bounding box center [602, 207] width 213 height 16
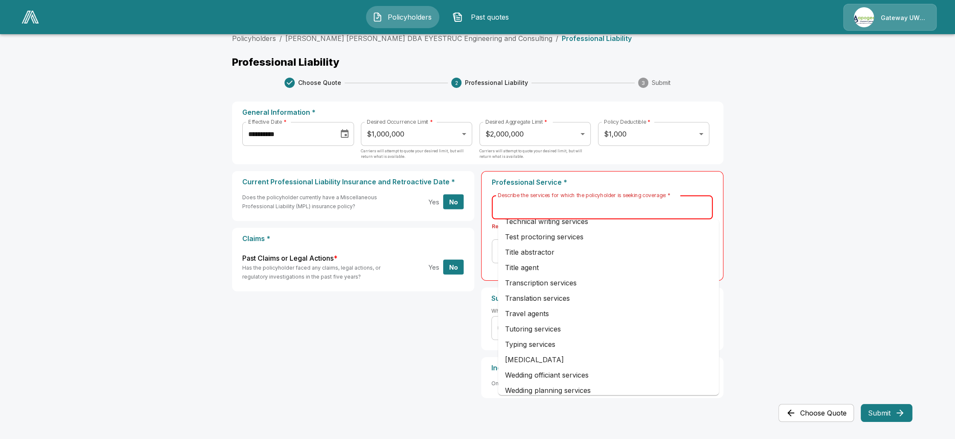
scroll to position [1577, 0]
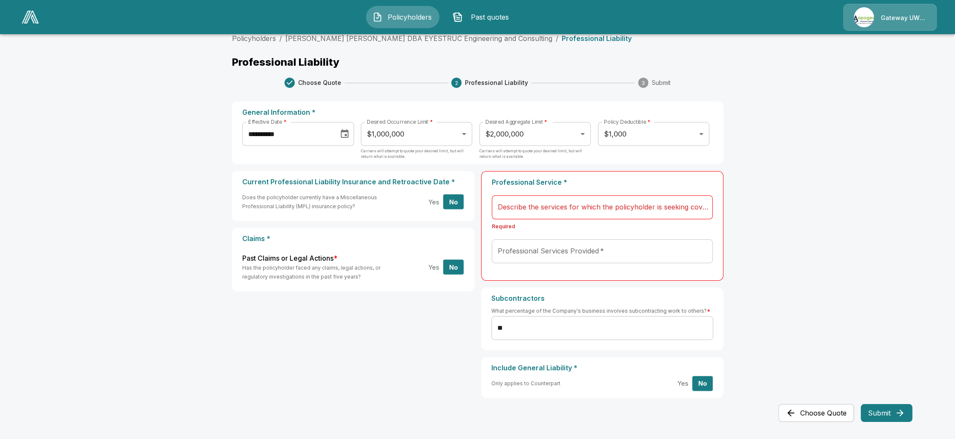
drag, startPoint x: 410, startPoint y: 395, endPoint x: 404, endPoint y: 397, distance: 5.7
click at [404, 292] on div "Current Professional Liability Insurance and Retroactive Date * Does the policy…" at bounding box center [477, 288] width 491 height 234
click at [625, 253] on input "Professional Services Provided   *" at bounding box center [596, 251] width 200 height 16
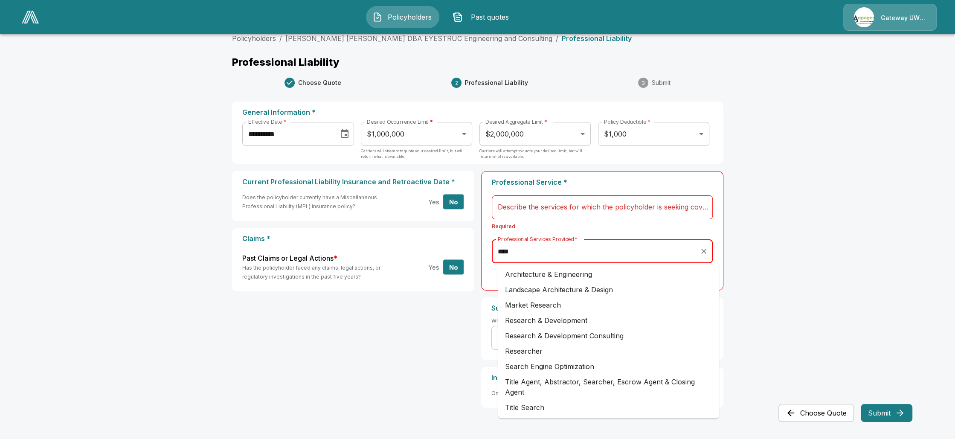
click at [560, 277] on li "Architecture & Engineering" at bounding box center [608, 274] width 221 height 15
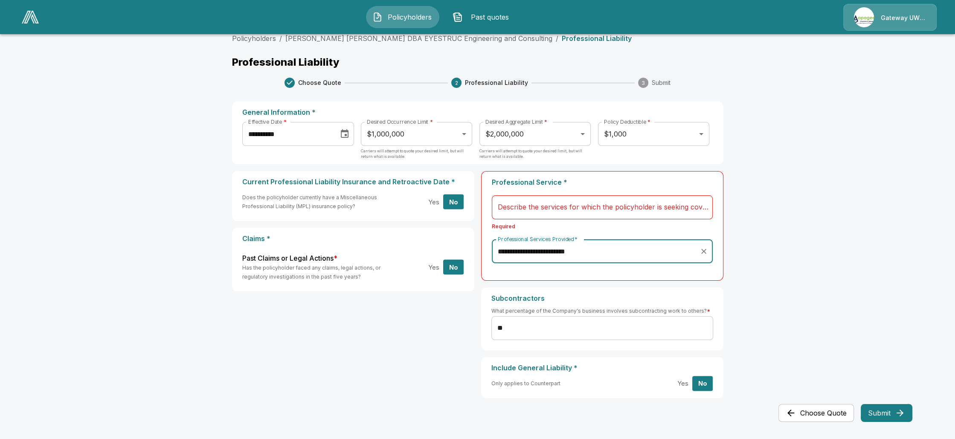
type input "**********"
click at [596, 207] on input "Describe the services for which the policyholder is seeking coverage:   *" at bounding box center [602, 207] width 213 height 16
click at [636, 234] on main "**********" at bounding box center [477, 215] width 955 height 448
click at [636, 209] on input "Describe the services for which the policyholder is seeking coverage:   *" at bounding box center [602, 207] width 213 height 16
click at [378, 292] on div "**********" at bounding box center [477, 288] width 491 height 234
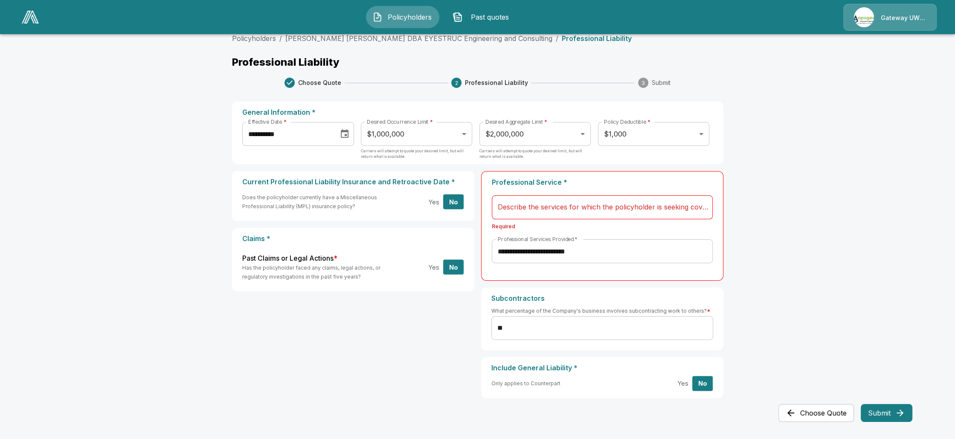
click at [286, 292] on div "**********" at bounding box center [477, 288] width 491 height 234
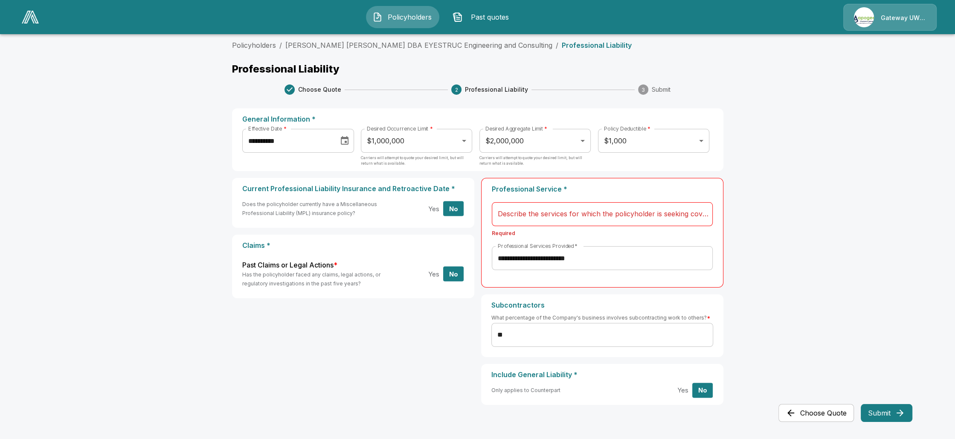
scroll to position [0, 0]
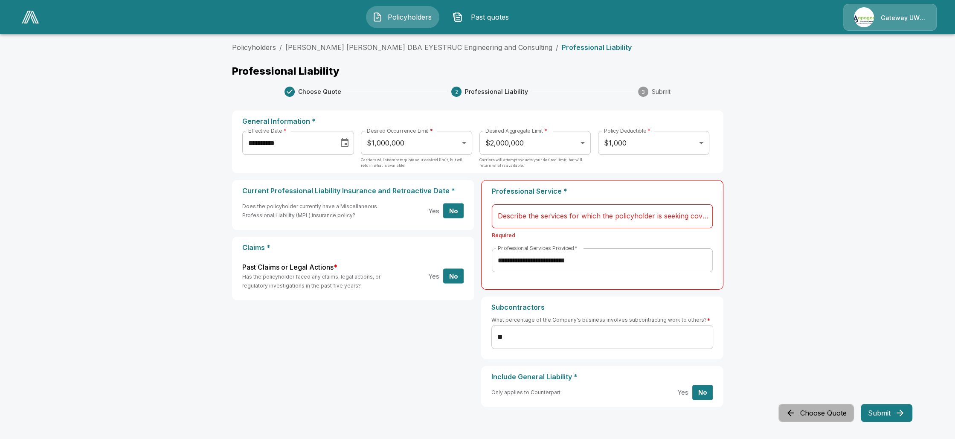
click at [636, 292] on button "Choose Quote" at bounding box center [817, 413] width 76 height 18
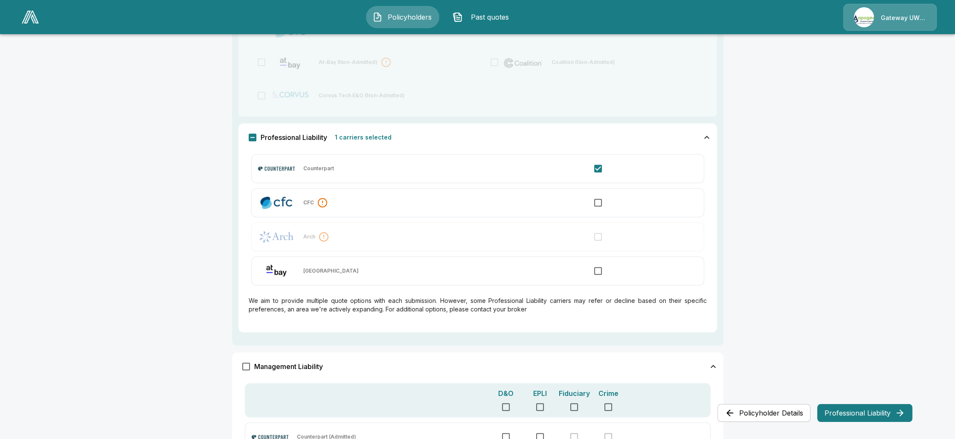
scroll to position [561, 0]
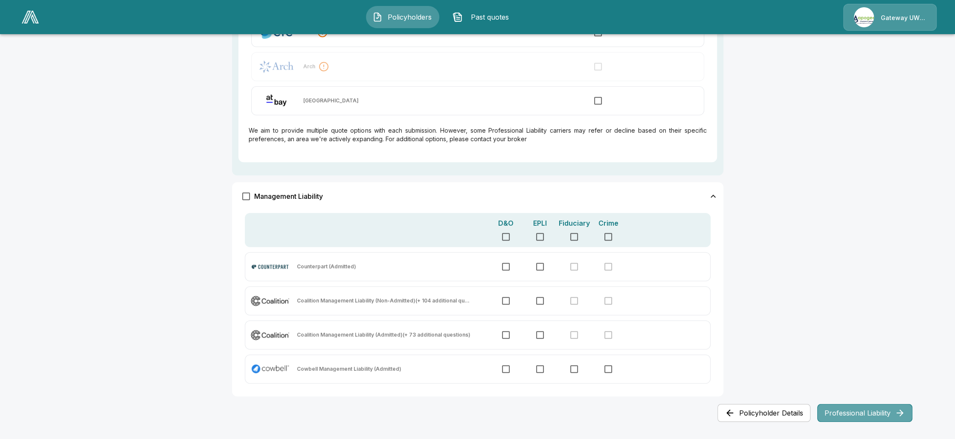
click at [636, 292] on button "Professional Liability" at bounding box center [864, 413] width 95 height 18
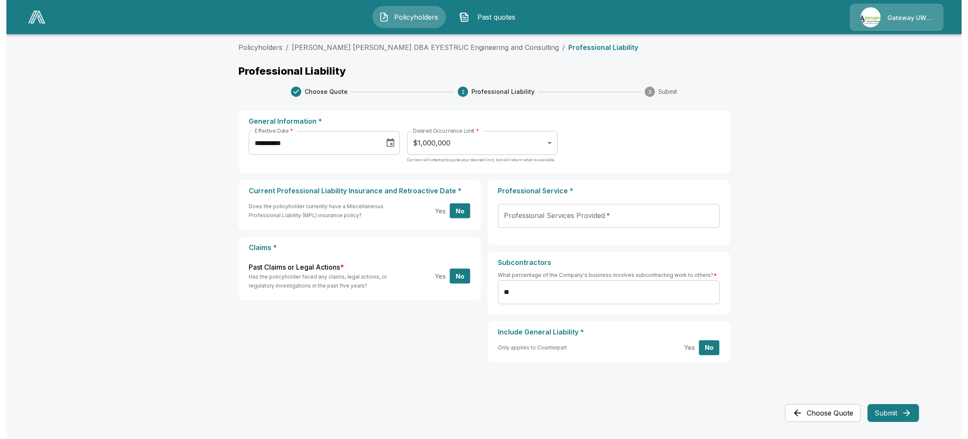
scroll to position [0, 0]
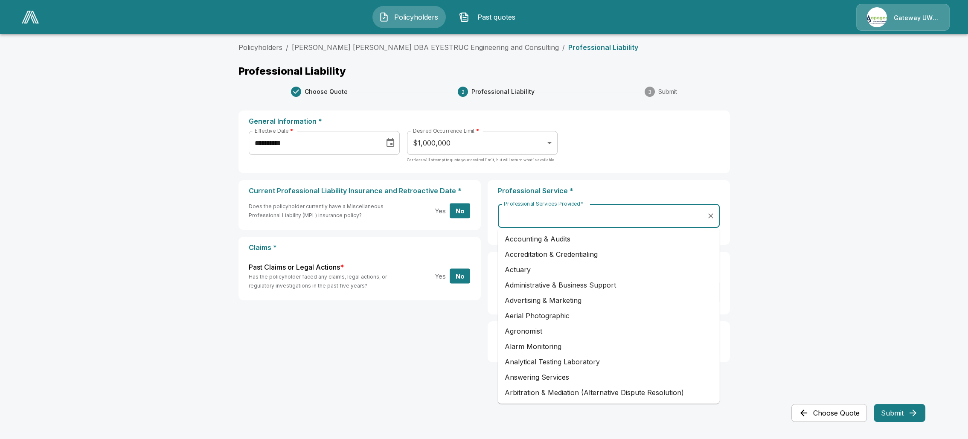
click at [622, 214] on input "Professional Services Provided   *" at bounding box center [602, 216] width 201 height 16
click at [636, 228] on main "**********" at bounding box center [484, 201] width 968 height 403
click at [550, 214] on input "Professional Services Provided   *" at bounding box center [602, 216] width 201 height 16
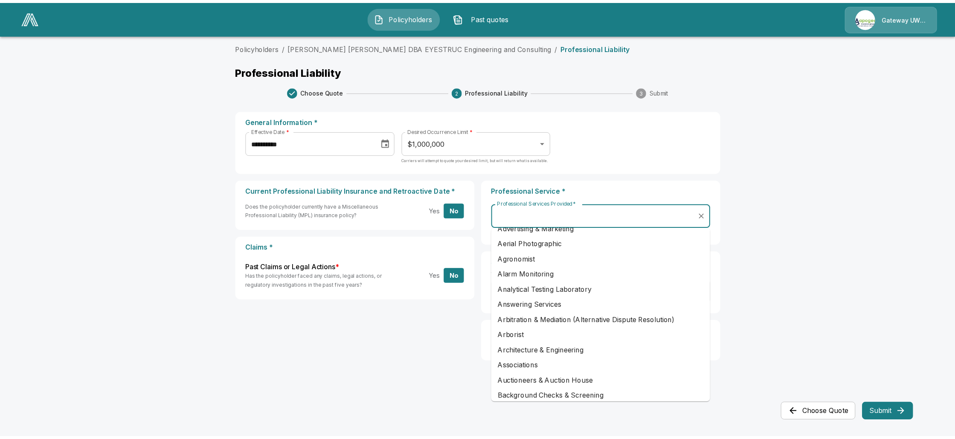
scroll to position [85, 0]
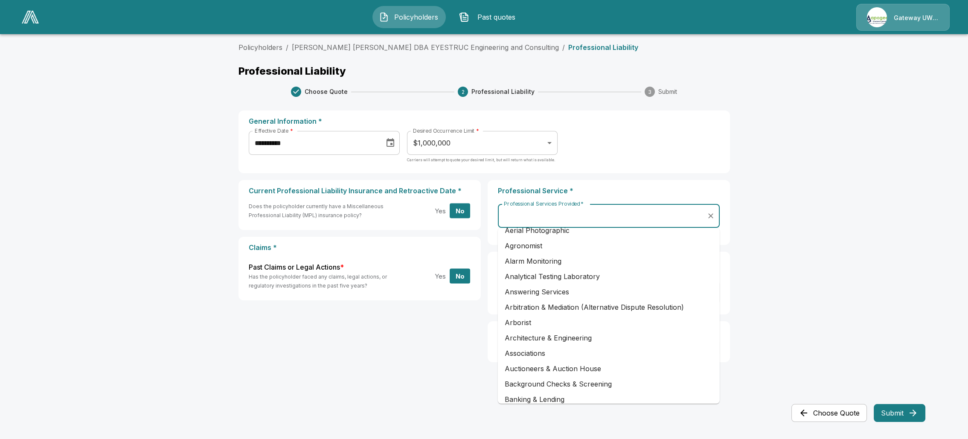
click at [571, 292] on li "Architecture & Engineering" at bounding box center [609, 337] width 222 height 15
type input "**********"
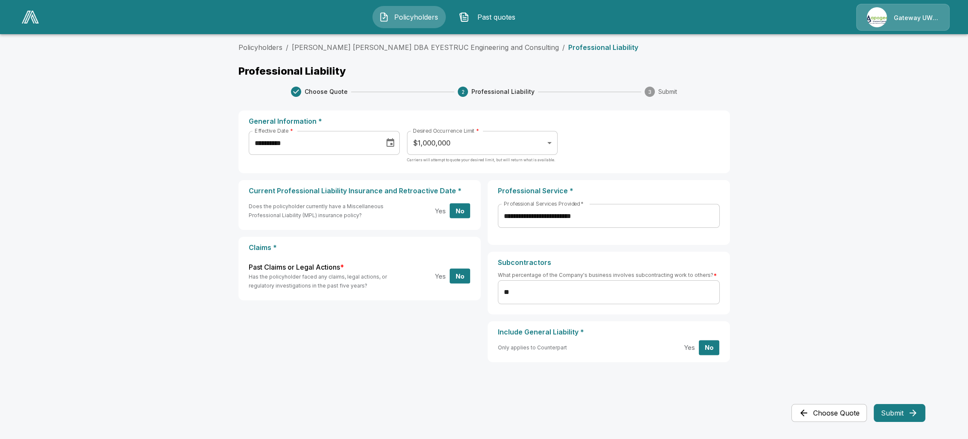
click at [636, 292] on div "**********" at bounding box center [484, 217] width 512 height 371
click at [636, 292] on main "**********" at bounding box center [484, 201] width 968 height 403
click at [636, 292] on button "Choose Quote" at bounding box center [829, 413] width 76 height 18
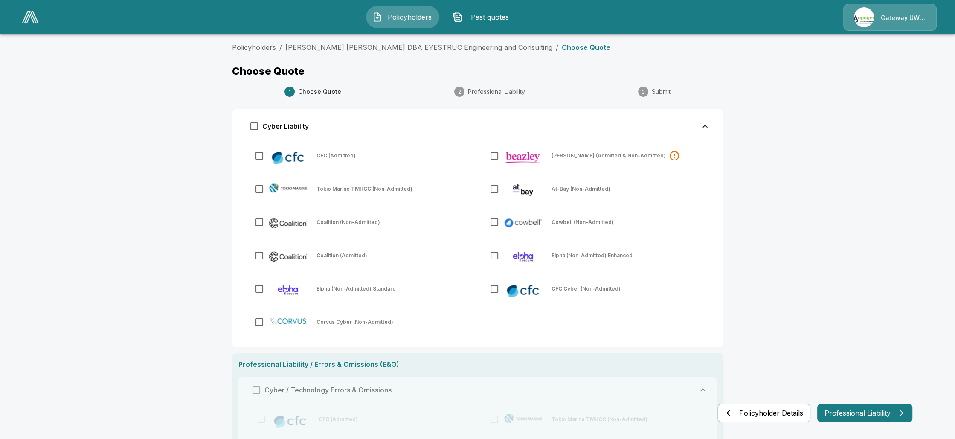
click at [636, 292] on button "Policyholder Details" at bounding box center [764, 413] width 93 height 18
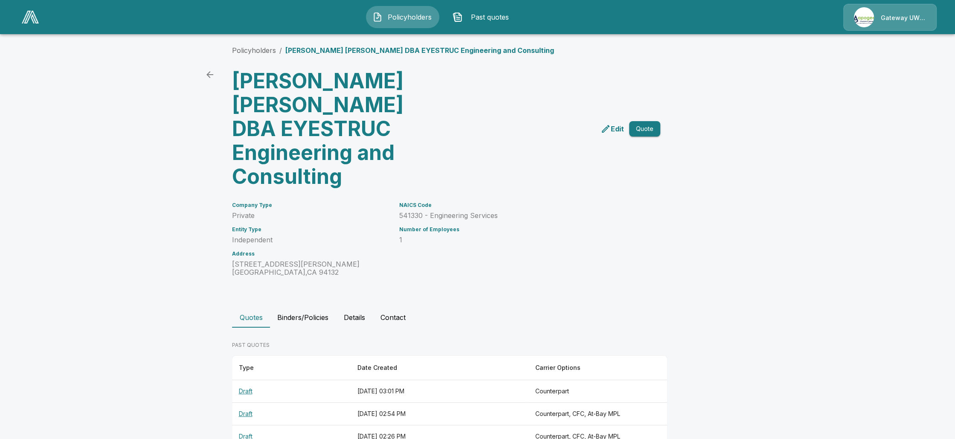
scroll to position [3, 0]
click at [623, 123] on p "Edit" at bounding box center [617, 128] width 13 height 10
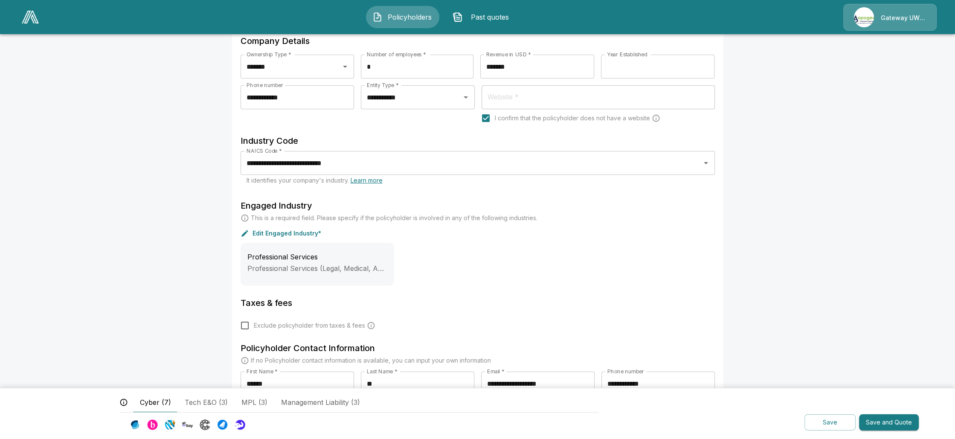
scroll to position [142, 0]
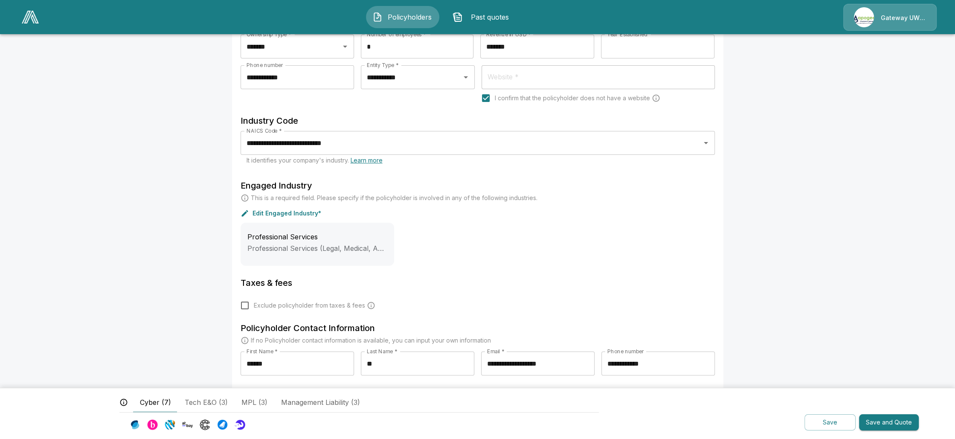
drag, startPoint x: 869, startPoint y: 421, endPoint x: 796, endPoint y: 310, distance: 133.1
click at [796, 311] on main "**********" at bounding box center [477, 148] width 955 height 581
click at [773, 324] on main "**********" at bounding box center [477, 148] width 955 height 581
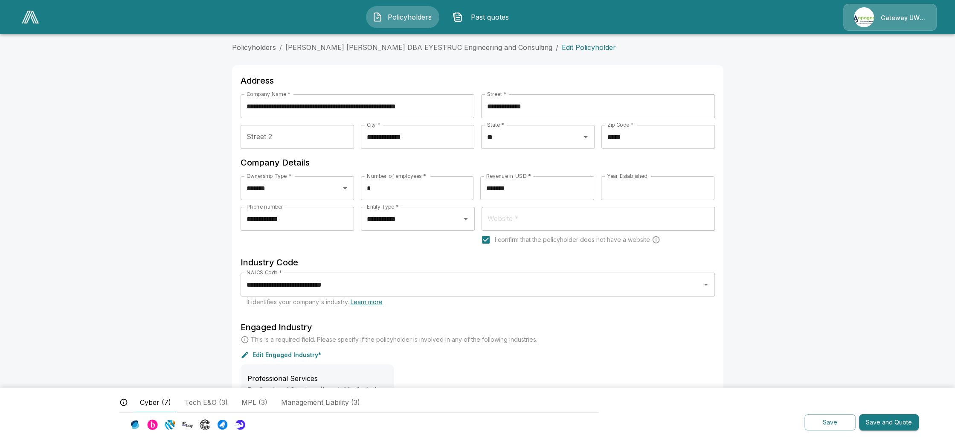
click at [938, 195] on main "**********" at bounding box center [477, 290] width 955 height 581
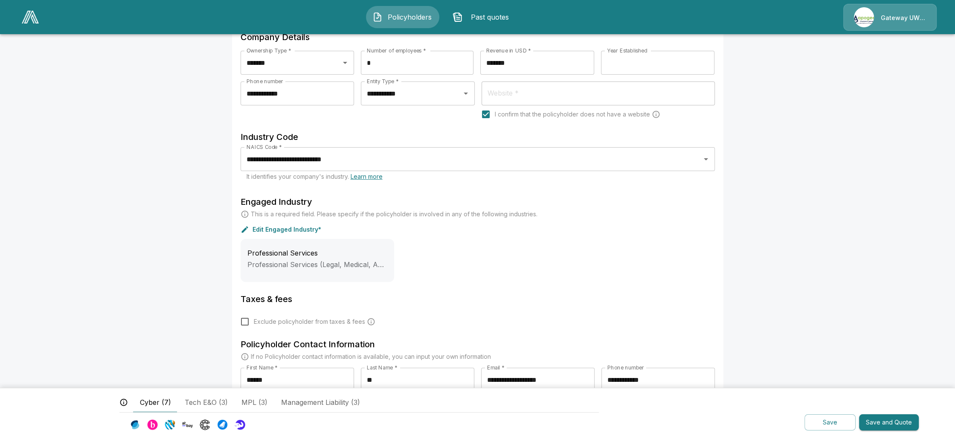
scroll to position [142, 0]
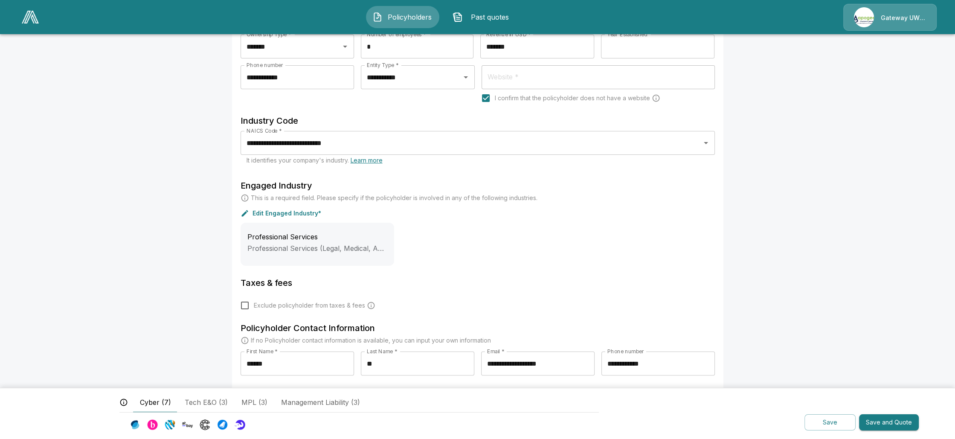
click at [833, 216] on main "**********" at bounding box center [477, 148] width 955 height 581
